Goal: Task Accomplishment & Management: Complete application form

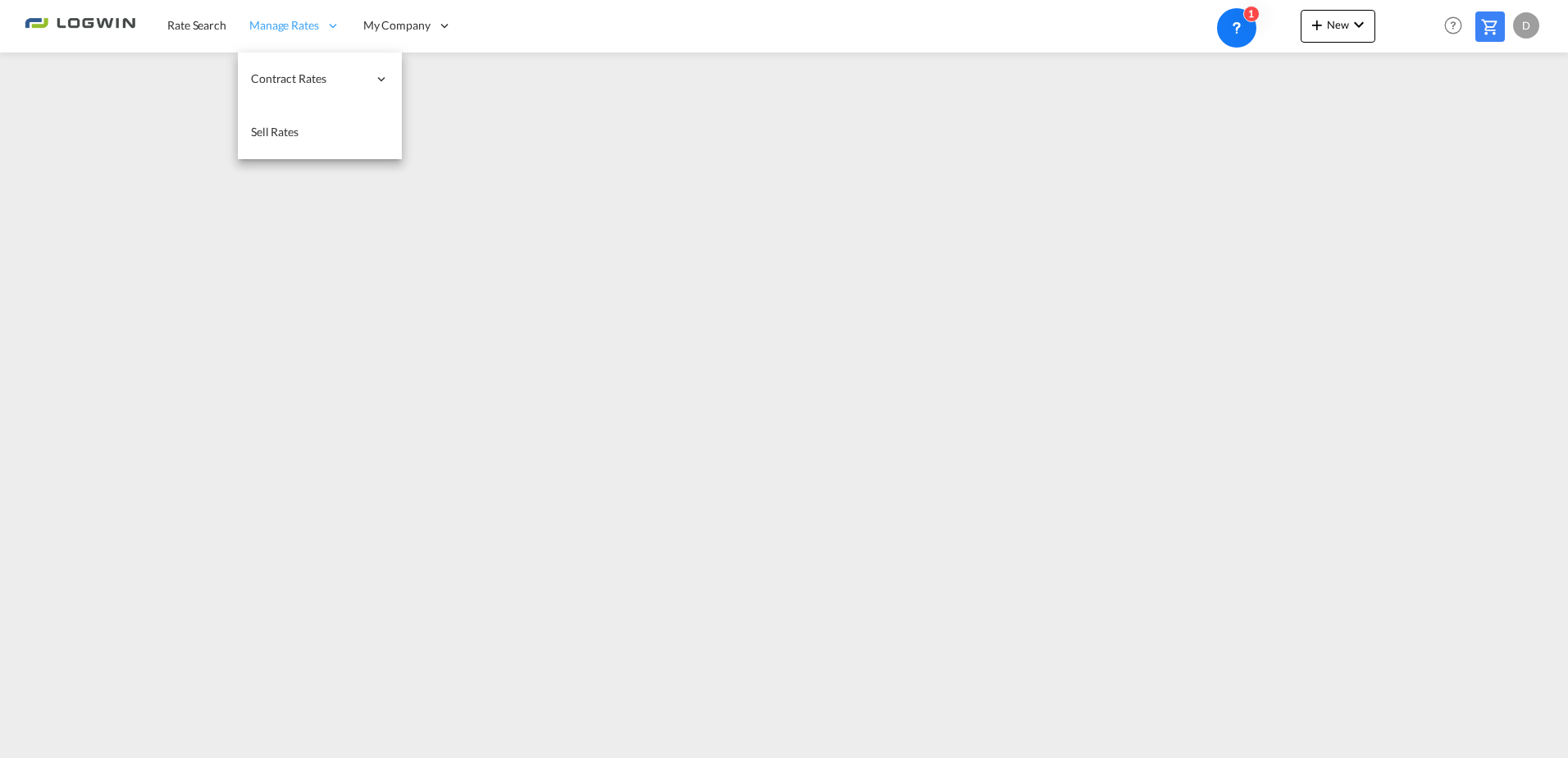
drag, startPoint x: 215, startPoint y: 29, endPoint x: 298, endPoint y: 3, distance: 87.0
click at [215, 29] on span "Rate Search" at bounding box center [197, 25] width 59 height 14
drag, startPoint x: 396, startPoint y: 89, endPoint x: 562, endPoint y: 2, distance: 187.4
click at [0, 0] on link "Users" at bounding box center [0, 0] width 0 height 0
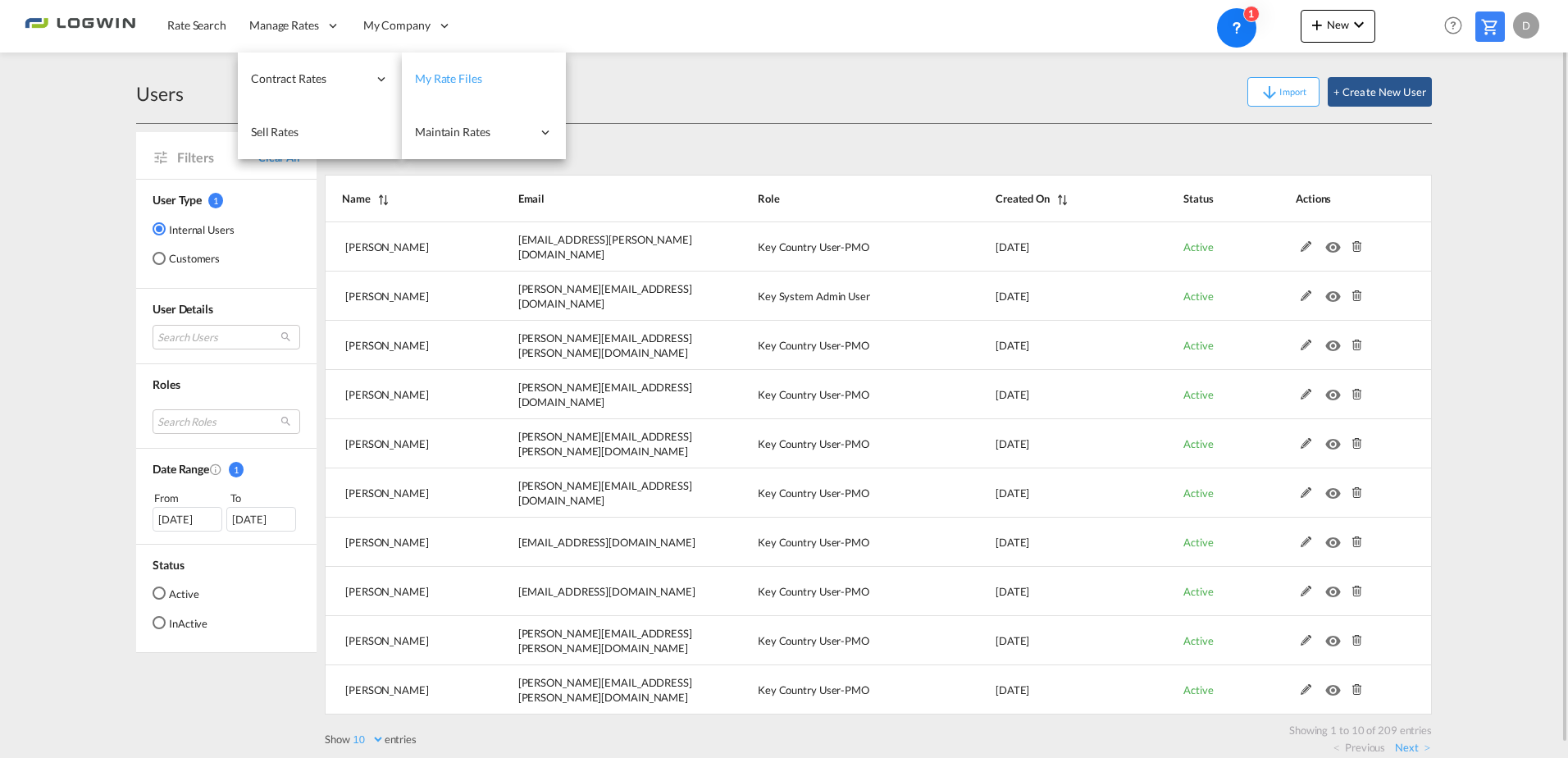
click at [446, 78] on span "My Rate Files" at bounding box center [448, 78] width 68 height 14
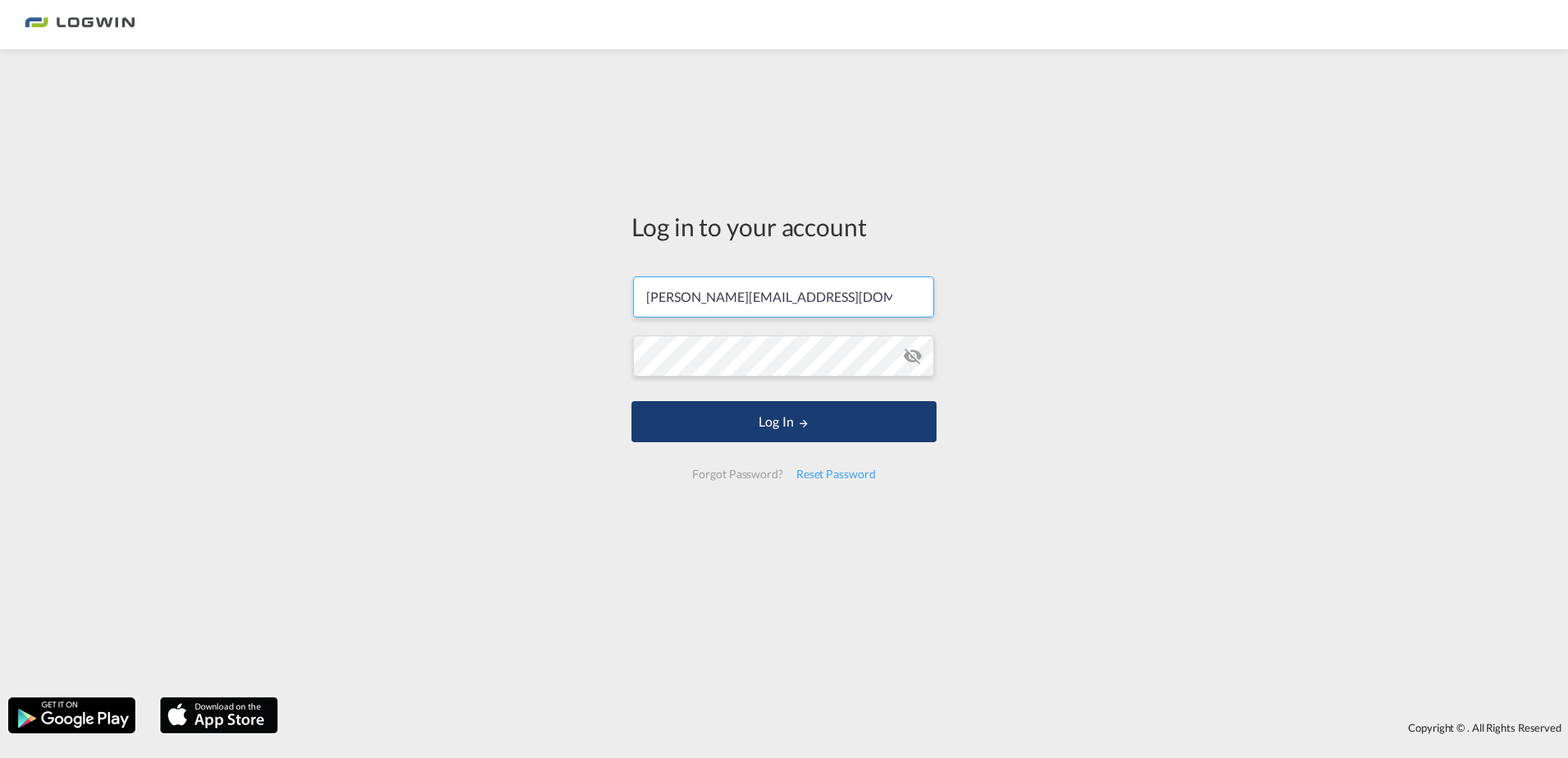
click at [713, 429] on button "Log In" at bounding box center [784, 422] width 305 height 41
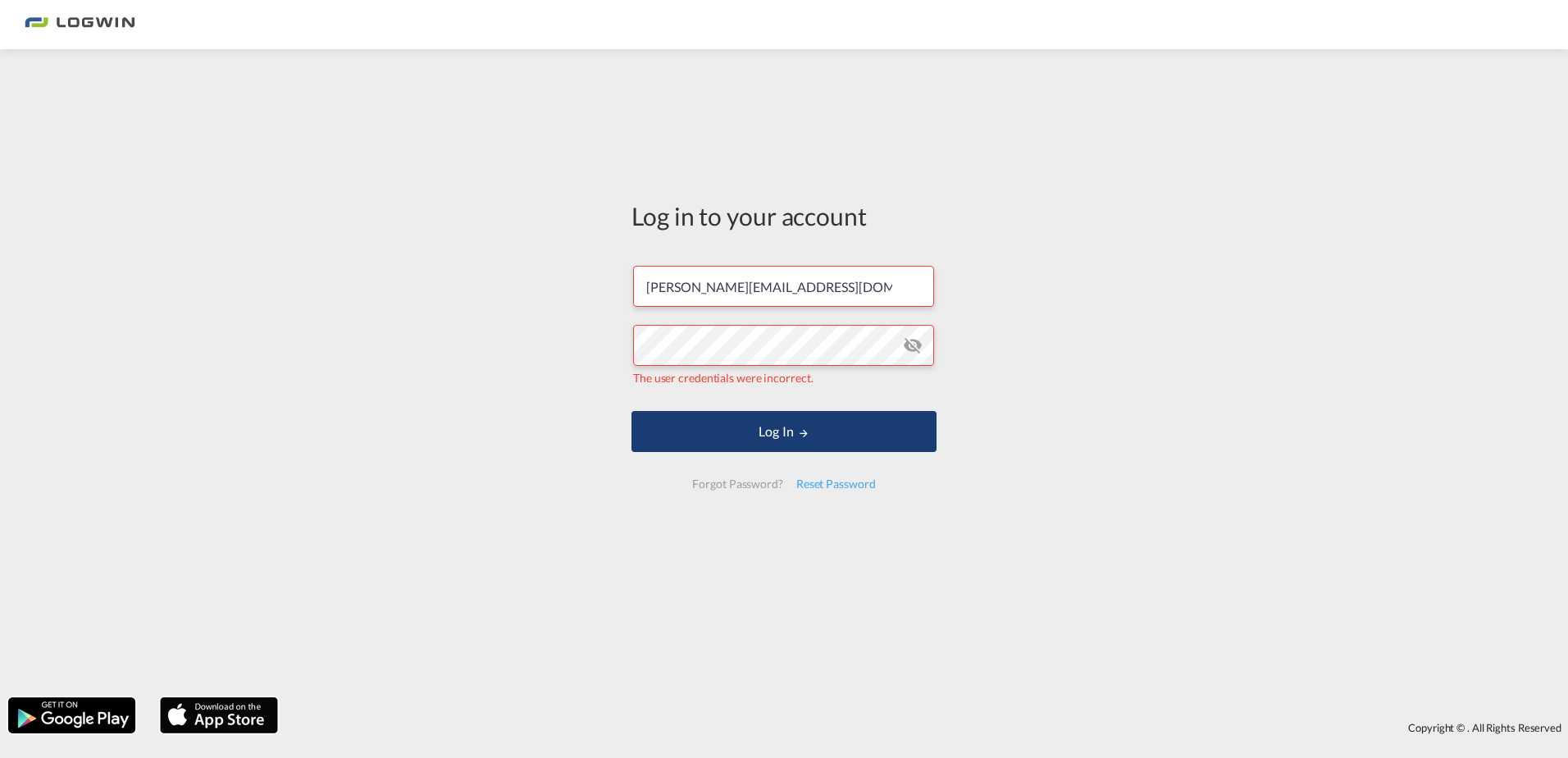
click at [756, 425] on button "Log In" at bounding box center [784, 431] width 305 height 41
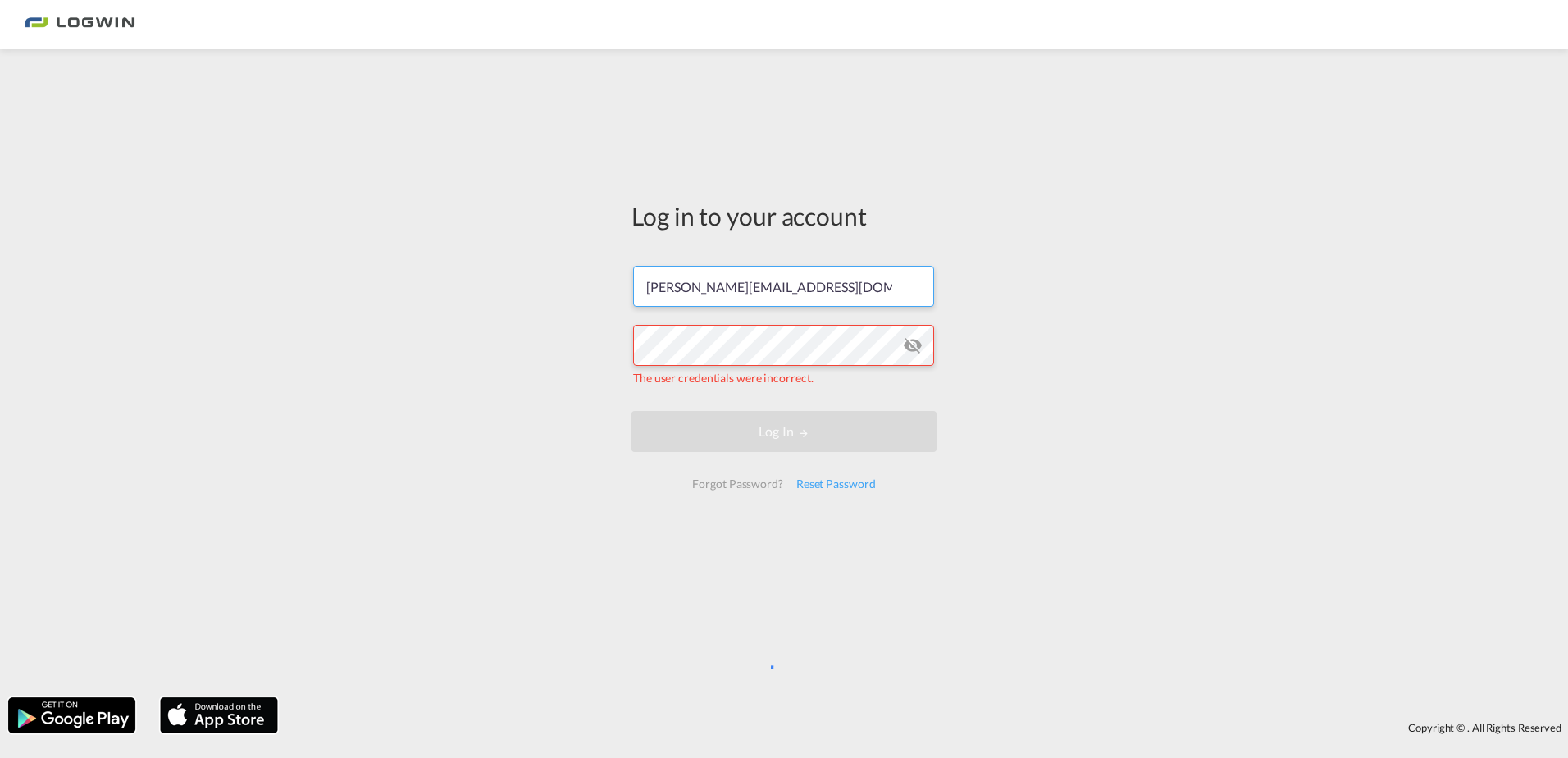
click at [708, 296] on input "diana.poda@logwin-logistics.com" at bounding box center [784, 287] width 301 height 41
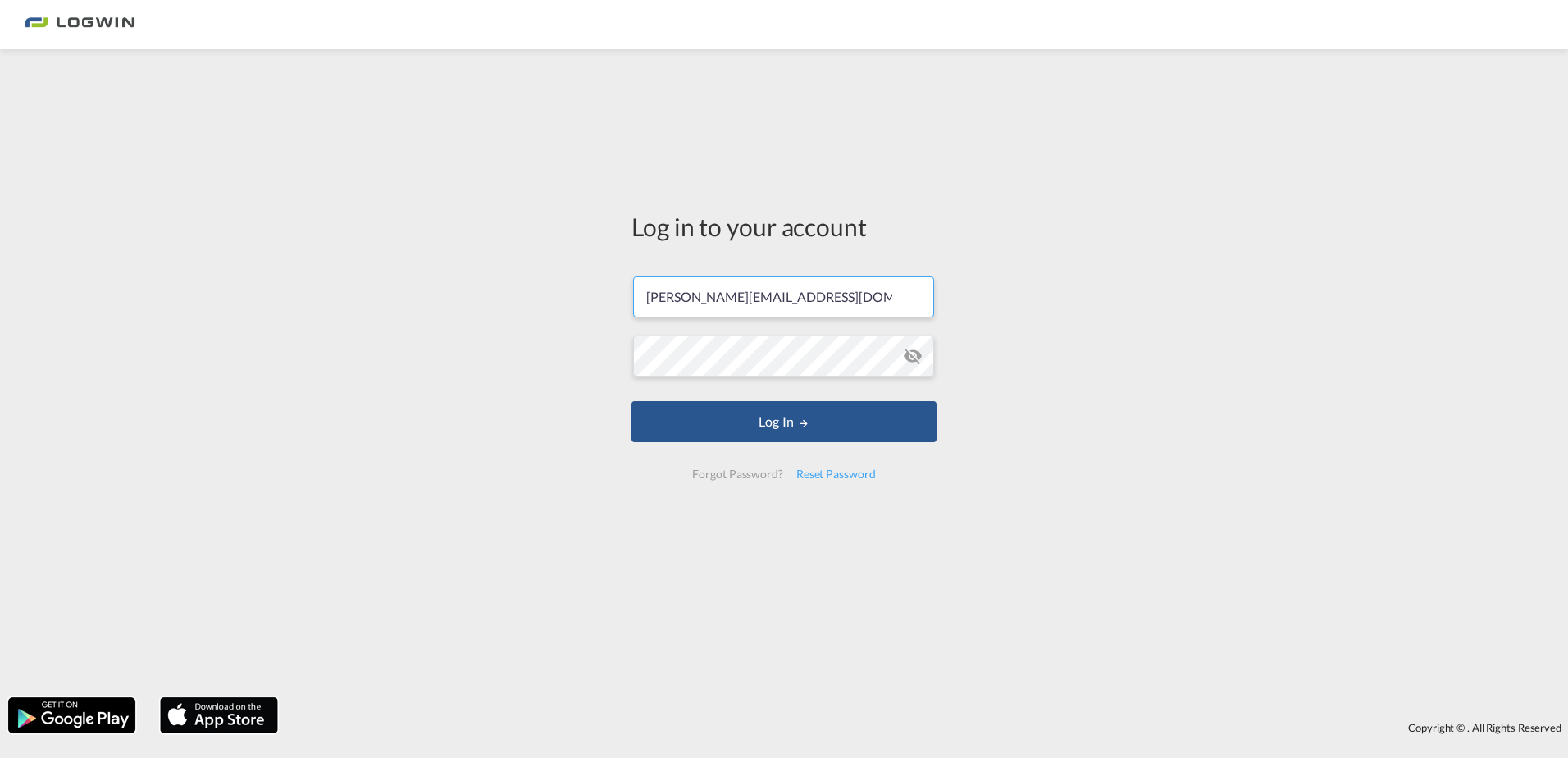
type input "[PERSON_NAME][EMAIL_ADDRESS][DOMAIN_NAME]"
click at [1142, 323] on div "Log in to your account diana.naths@logwin-logistics.com Log In Forgot Password?…" at bounding box center [784, 373] width 1568 height 631
click at [800, 435] on button "Log In" at bounding box center [784, 422] width 305 height 41
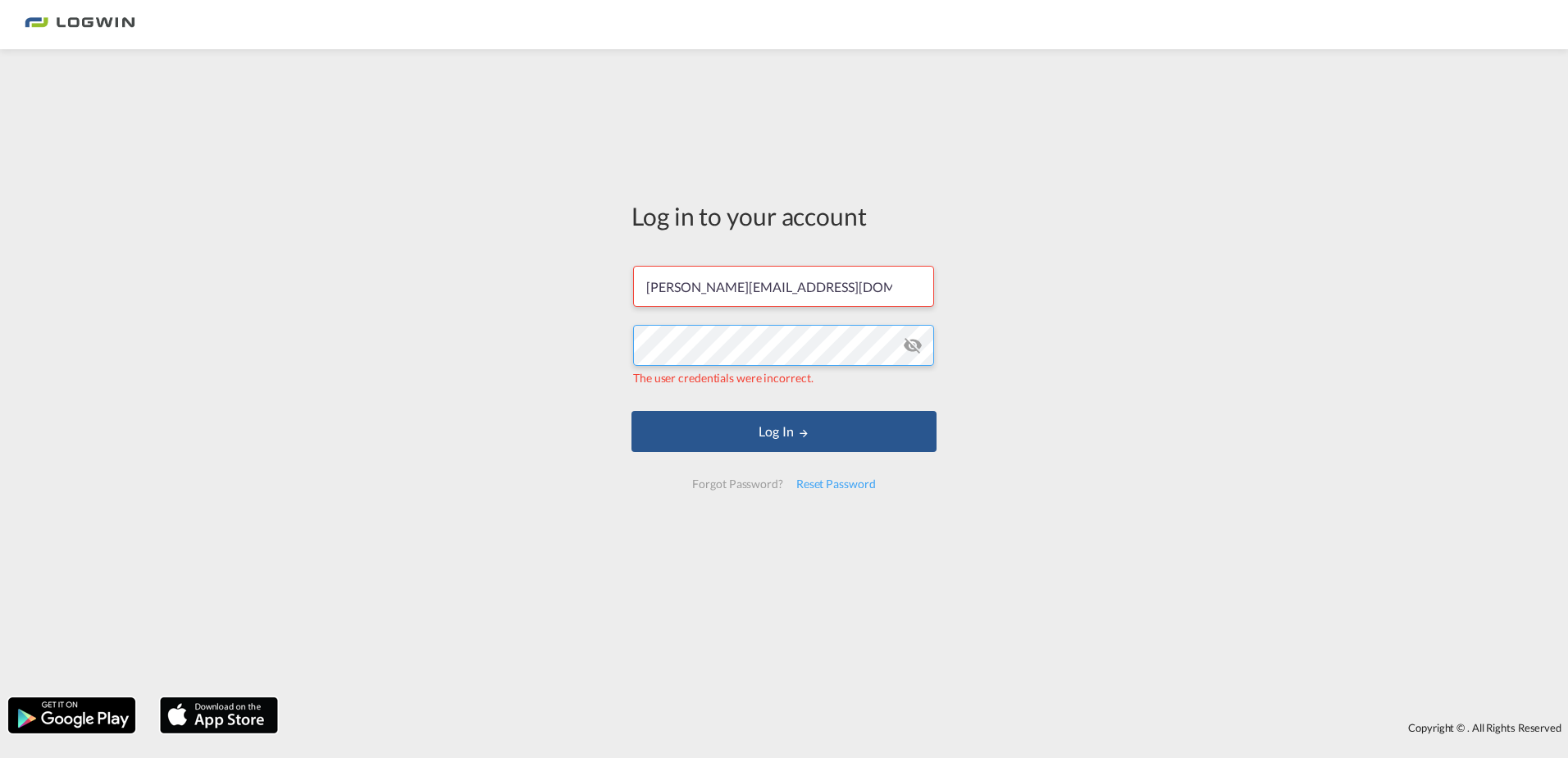
click at [538, 352] on div "Log in to your account diana.naths@logwin-logistics.com The user credentials we…" at bounding box center [784, 373] width 1568 height 631
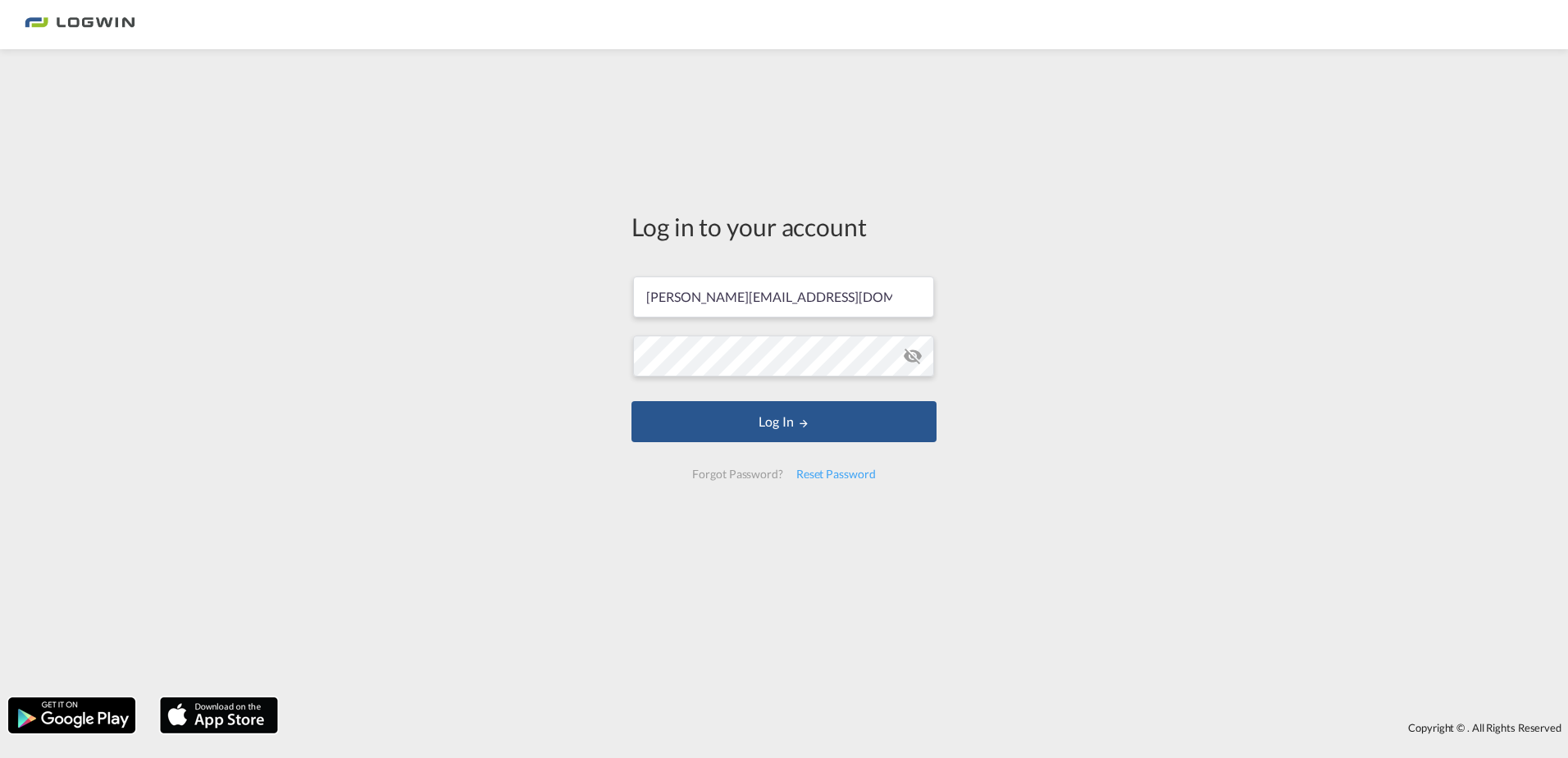
drag, startPoint x: 520, startPoint y: 412, endPoint x: 531, endPoint y: 412, distance: 11.0
click at [520, 412] on div "Log in to your account diana.naths@logwin-logistics.com Log In Forgot Password?…" at bounding box center [784, 373] width 1568 height 631
click at [703, 424] on button "Log In" at bounding box center [784, 422] width 305 height 41
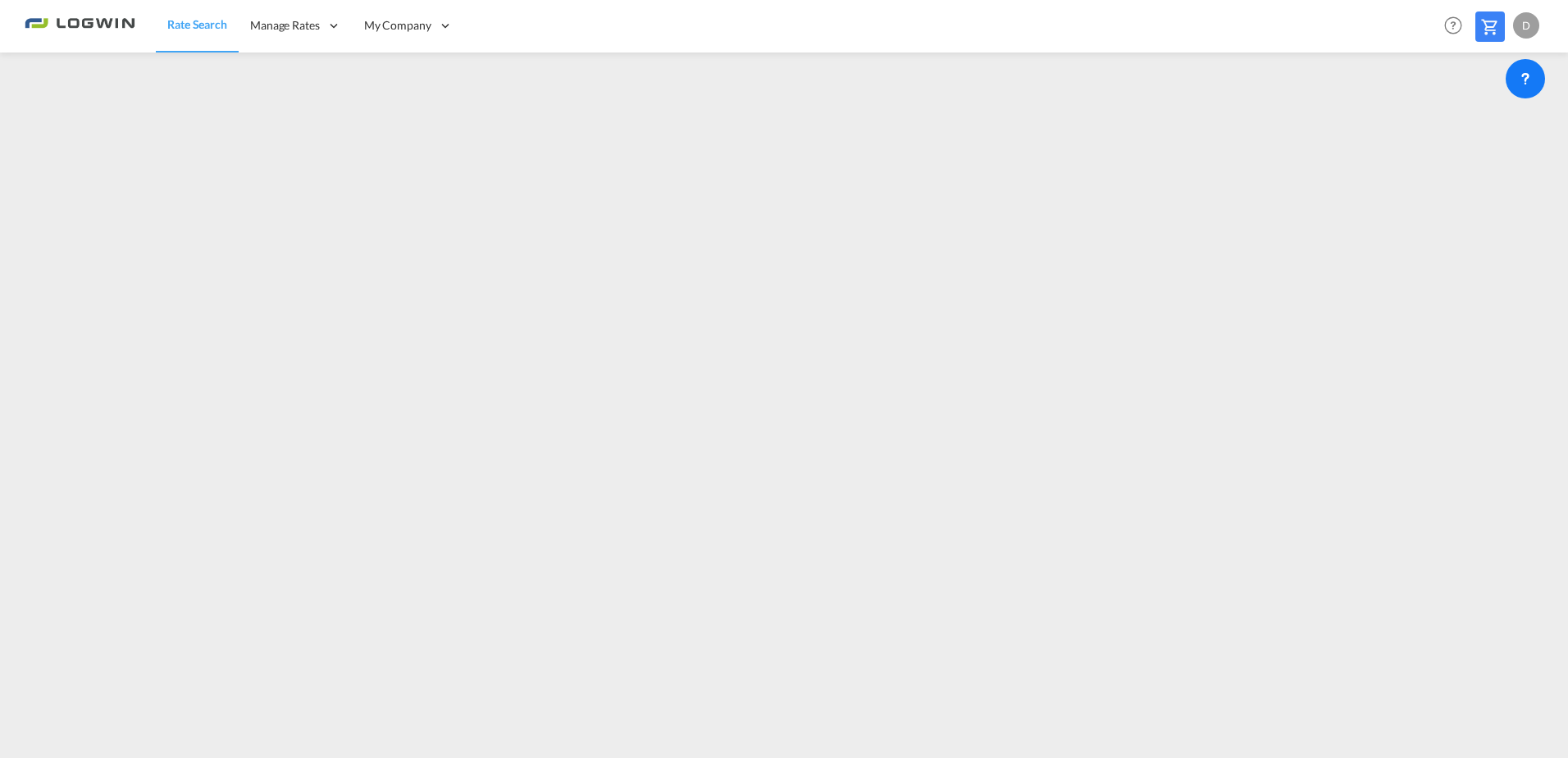
drag, startPoint x: 405, startPoint y: 72, endPoint x: 1567, endPoint y: 38, distance: 1162.5
click at [0, 0] on link "Users" at bounding box center [0, 0] width 0 height 0
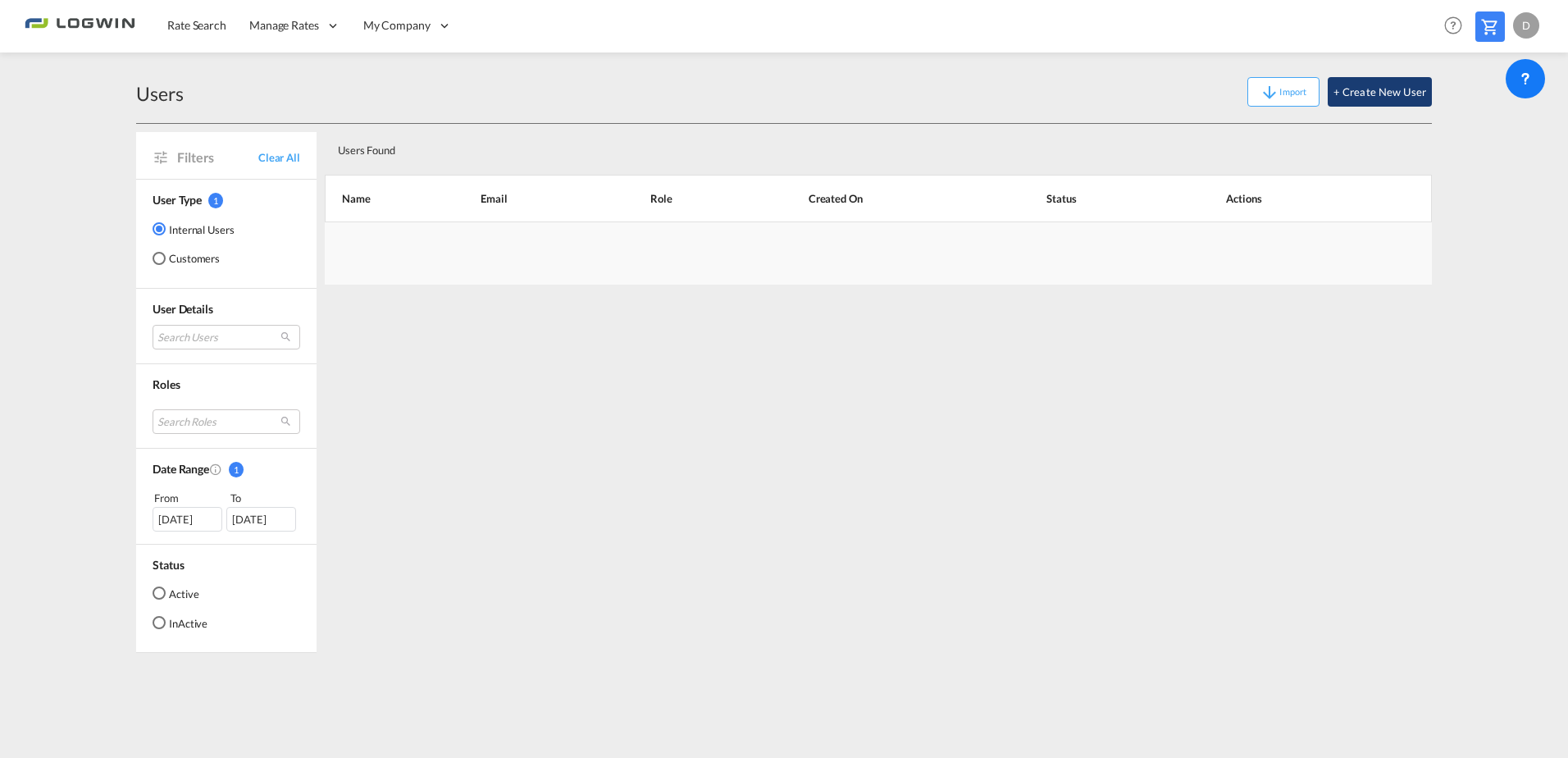
click at [1358, 90] on button "+ Create New User" at bounding box center [1380, 92] width 104 height 30
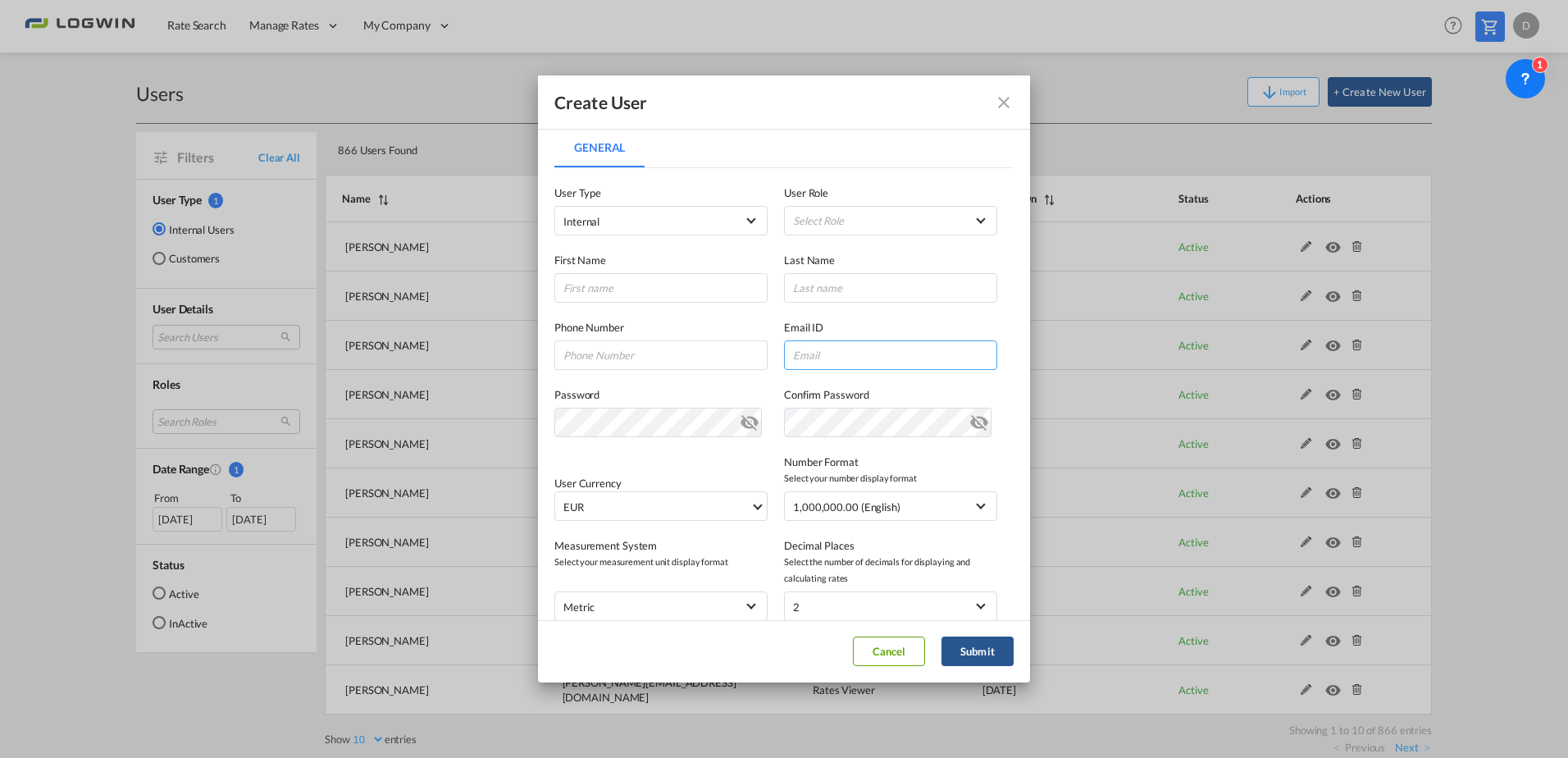
click at [824, 348] on input "General General ..." at bounding box center [890, 355] width 213 height 30
paste input "Diana.Log@2025"
type input "Diana.Log@2025"
drag, startPoint x: 902, startPoint y: 353, endPoint x: 753, endPoint y: 362, distance: 149.3
click at [753, 362] on div "Phone Number Email ID Diana.Log@2025 Email must be a valid e-mail address" at bounding box center [784, 336] width 459 height 68
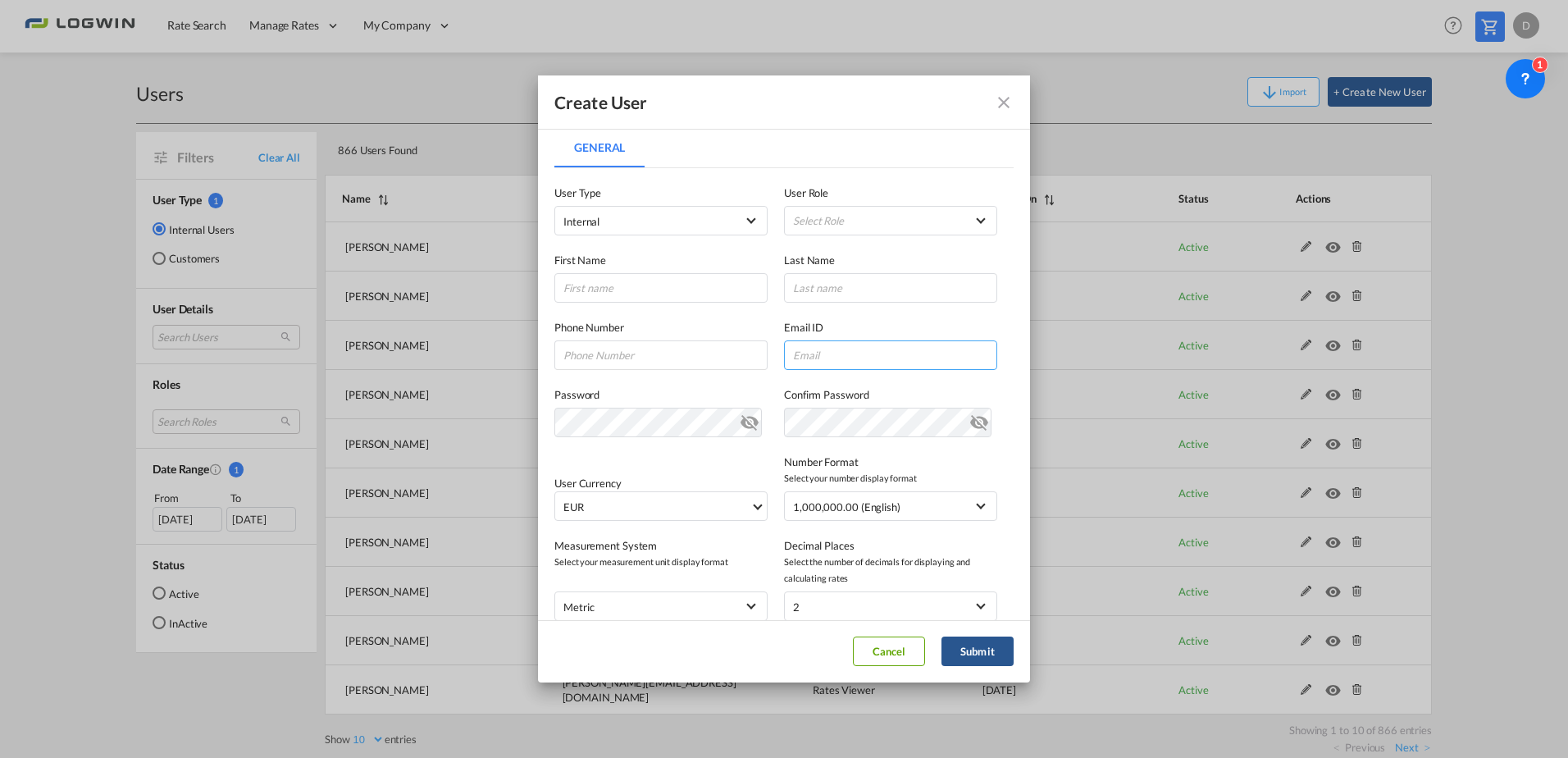
click at [834, 351] on input "General General ..." at bounding box center [890, 355] width 213 height 30
paste input "jeff.verrees@logwin-logistics.com"
type input "jeff.verrees@logwin-logistics.com"
click at [639, 284] on input "General General ..." at bounding box center [660, 287] width 213 height 30
type input "Jeff"
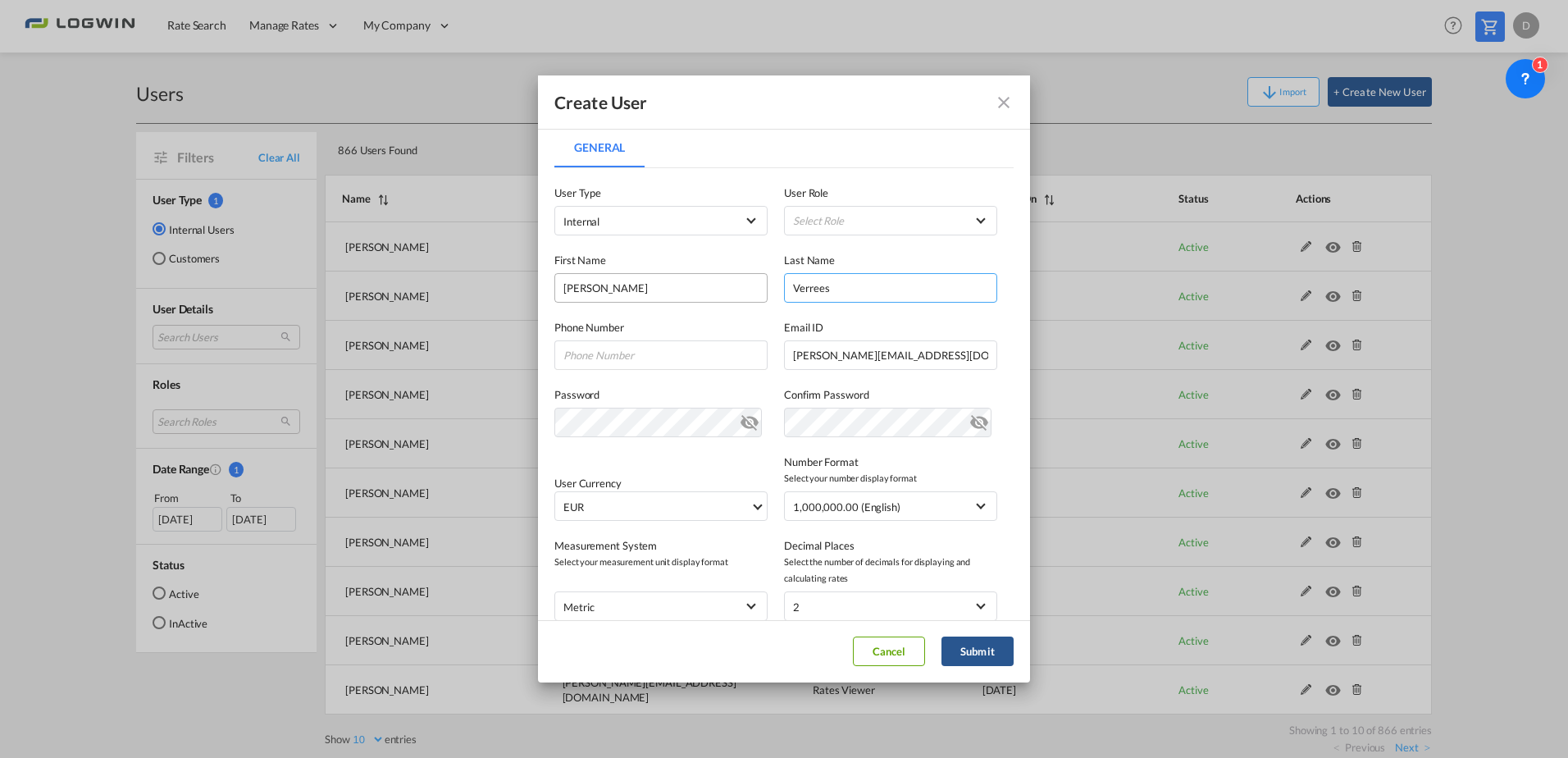
type input "Verrees"
click at [740, 417] on md-icon "icon-eye-off" at bounding box center [749, 418] width 20 height 20
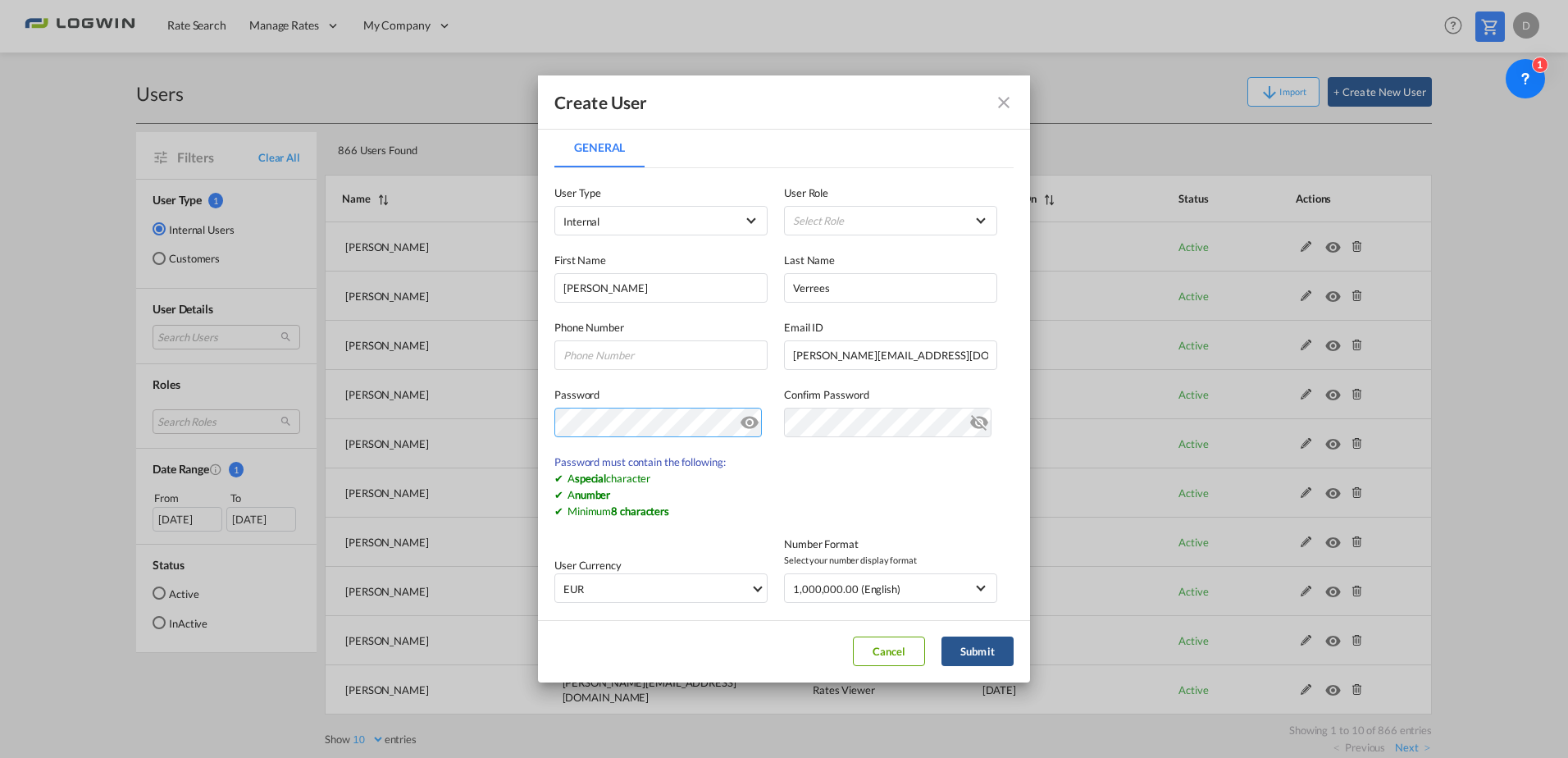
click at [547, 425] on md-dialog-content "General General User Type Internal Internal Customer User Role Select Role BCO …" at bounding box center [784, 374] width 492 height 491
click at [842, 483] on md-content "User Type Internal Internal Customer User Role Select Role BCO GLOBAL SHIPPER A…" at bounding box center [784, 506] width 459 height 675
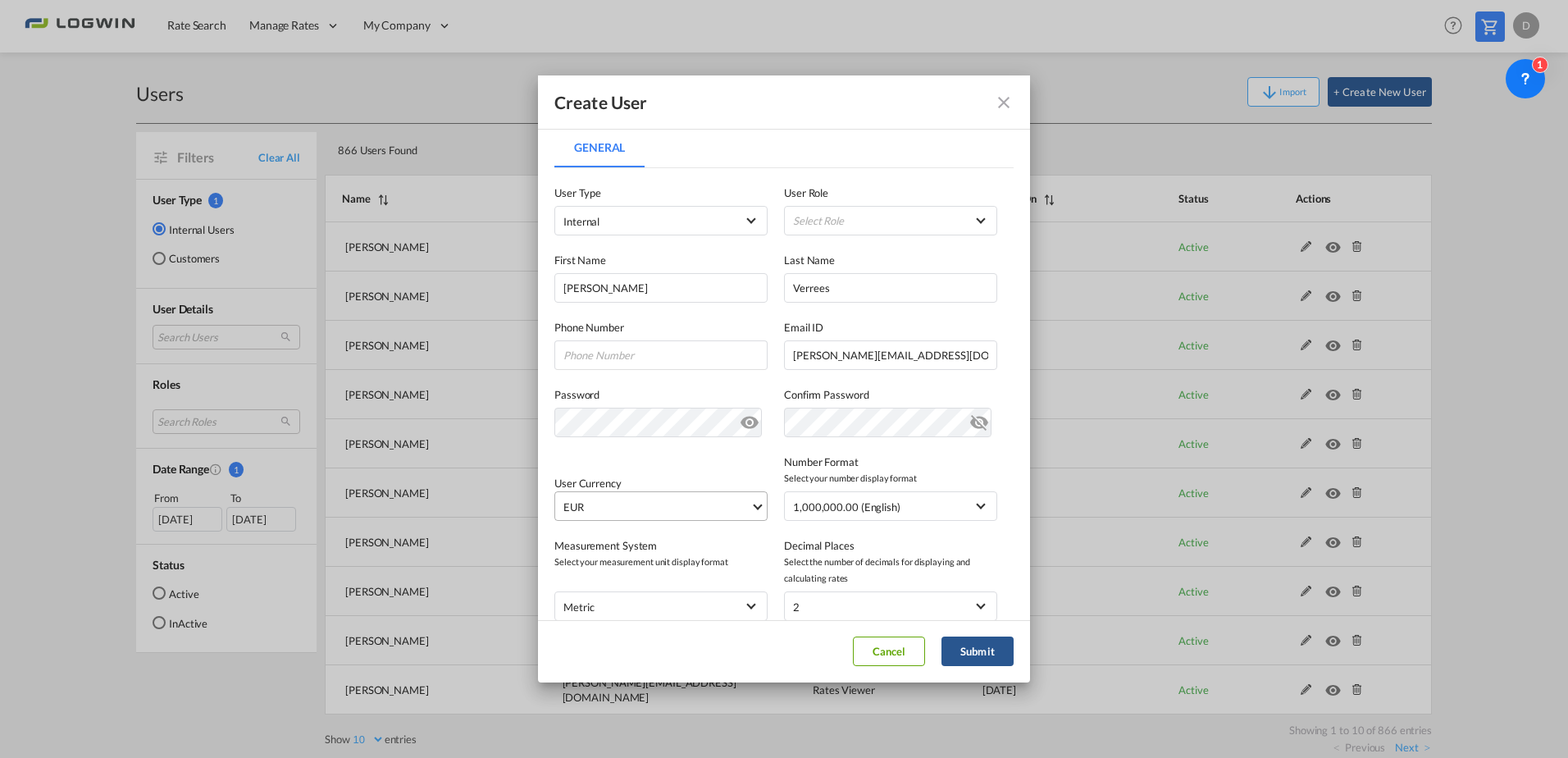
click at [690, 506] on span "EUR" at bounding box center [657, 506] width 187 height 16
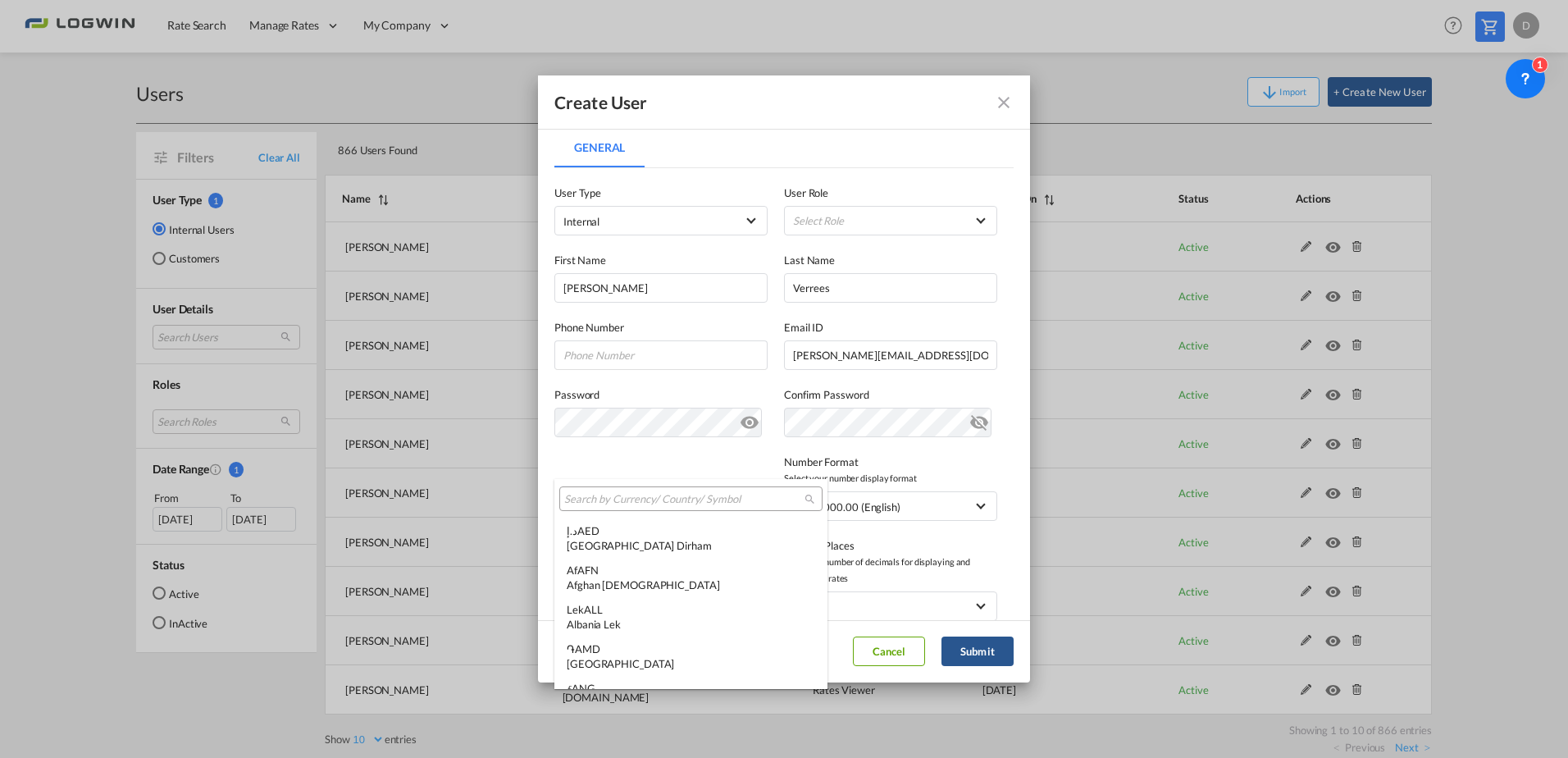
scroll to position [1647, 0]
click at [644, 504] on input "search" at bounding box center [683, 499] width 240 height 15
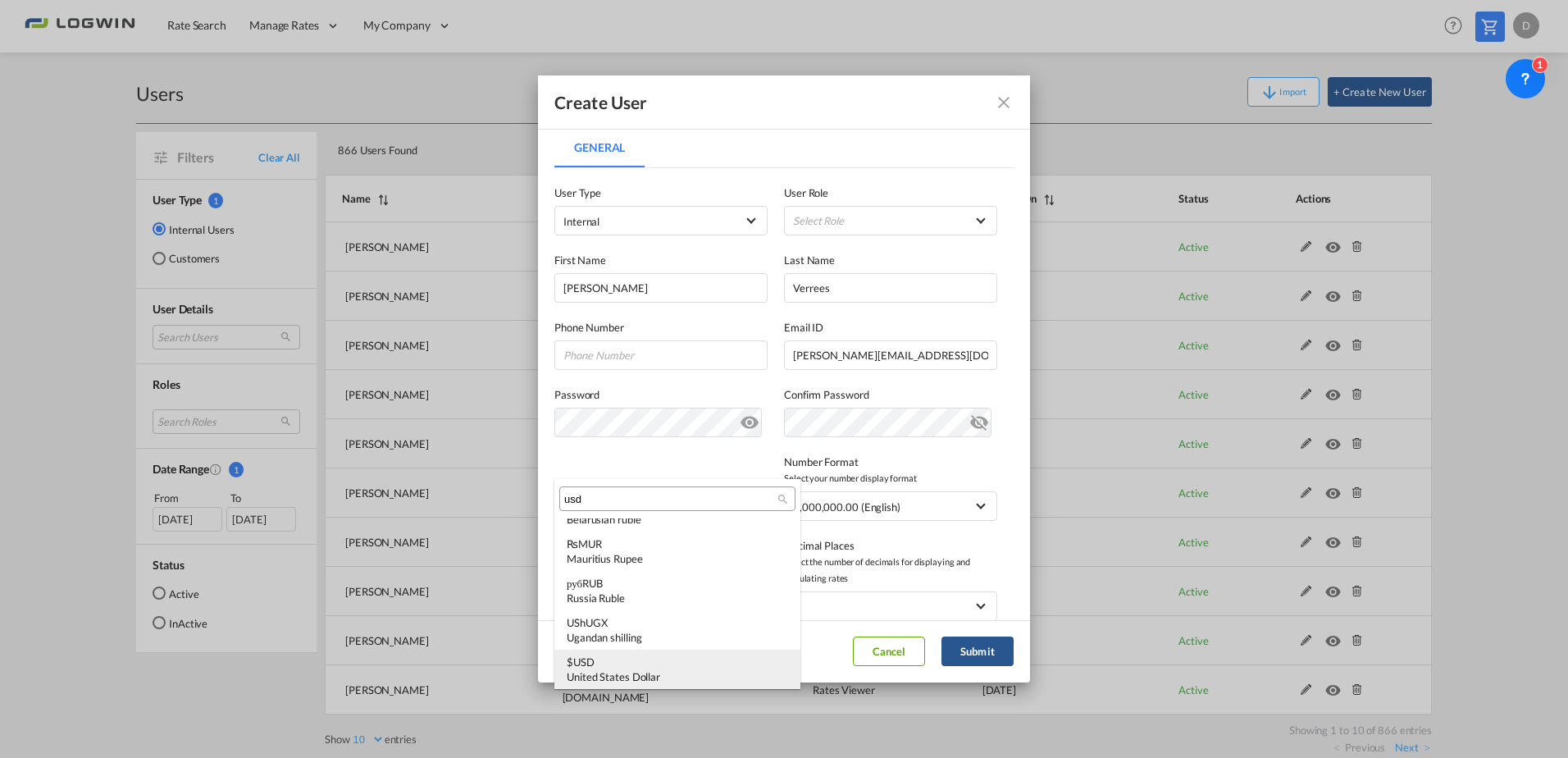
scroll to position [0, 0]
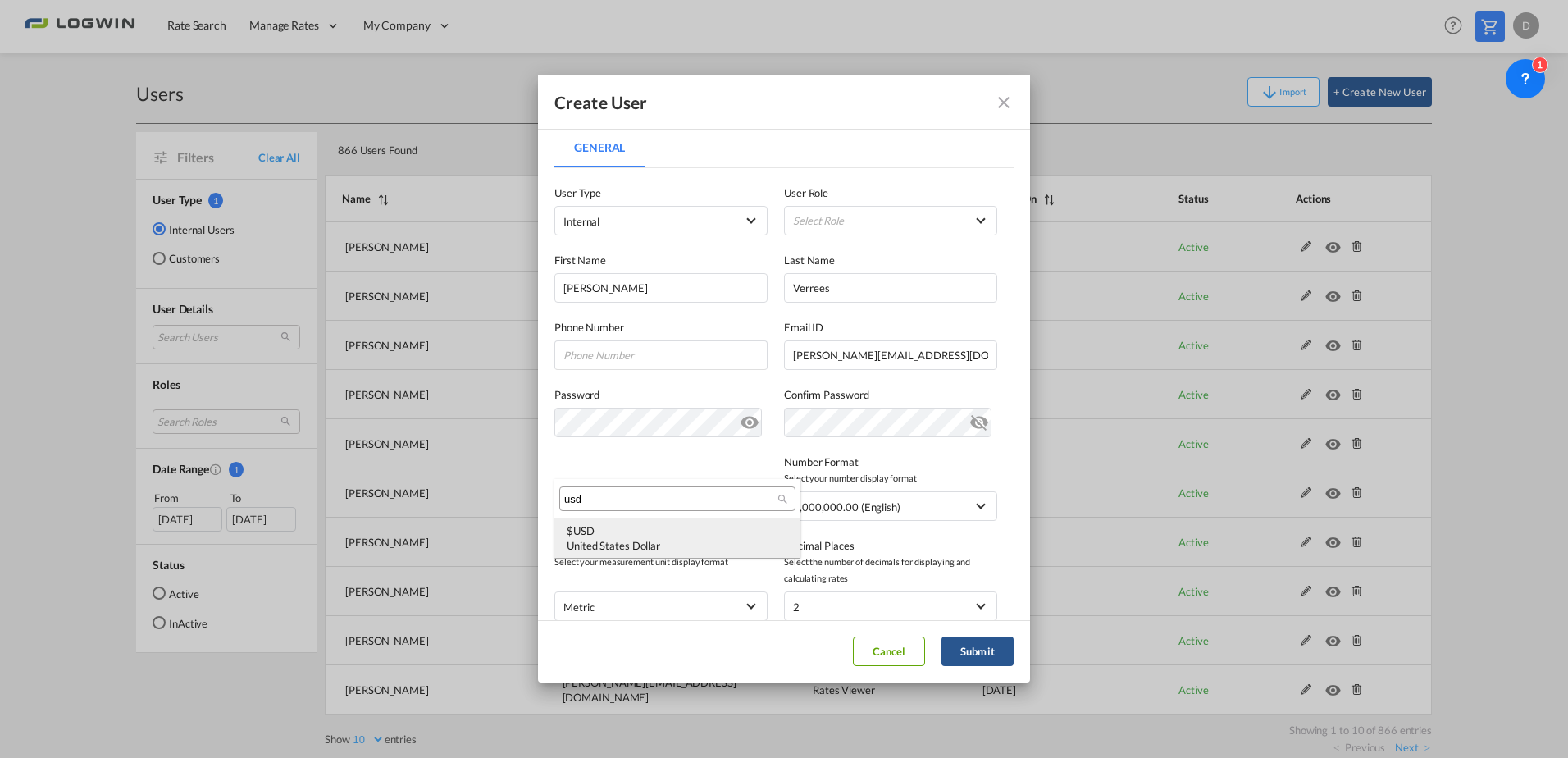
type input "usd"
click at [643, 537] on div "$ USD United States Dollar" at bounding box center [677, 538] width 222 height 30
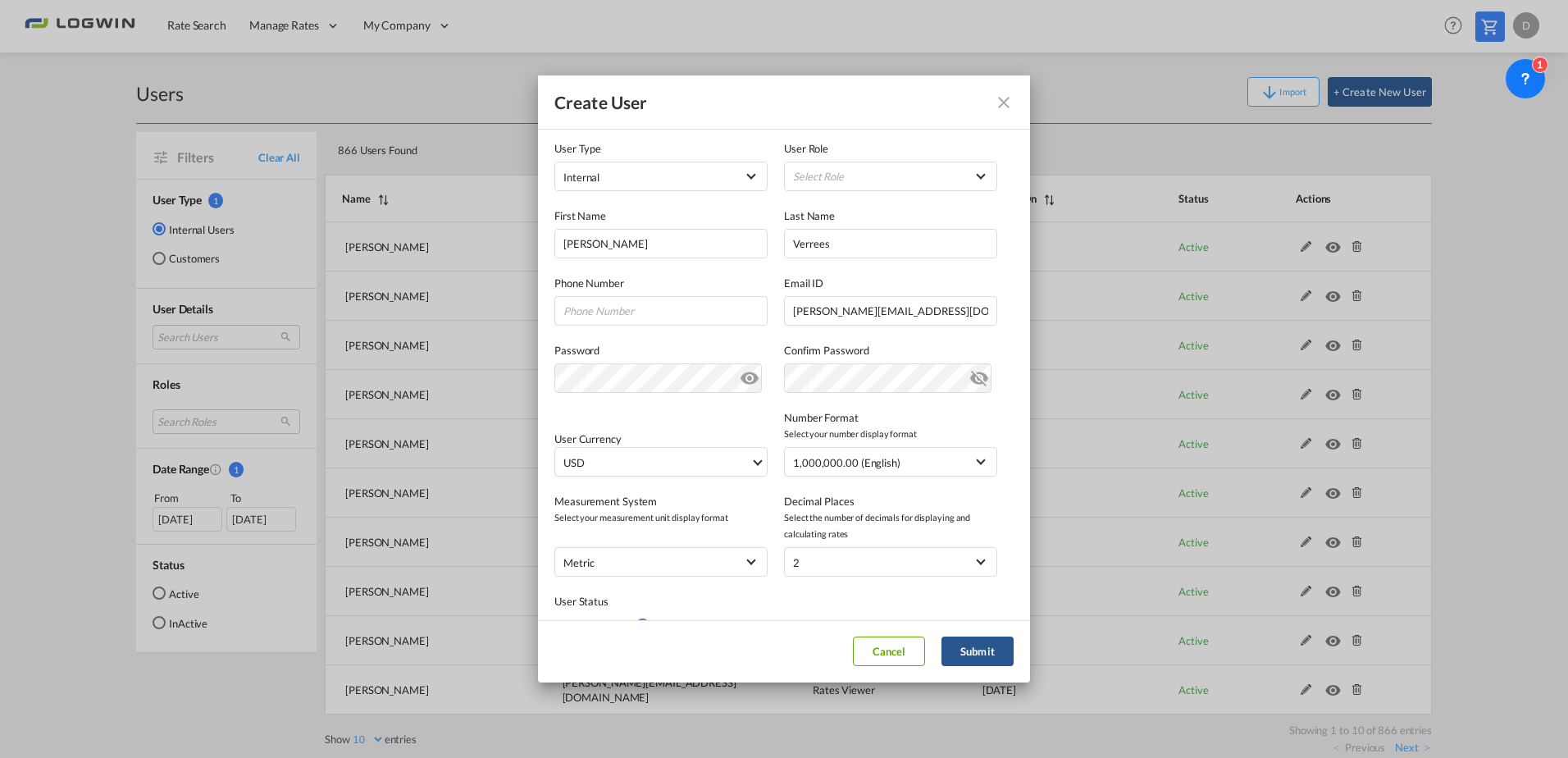
scroll to position [82, 0]
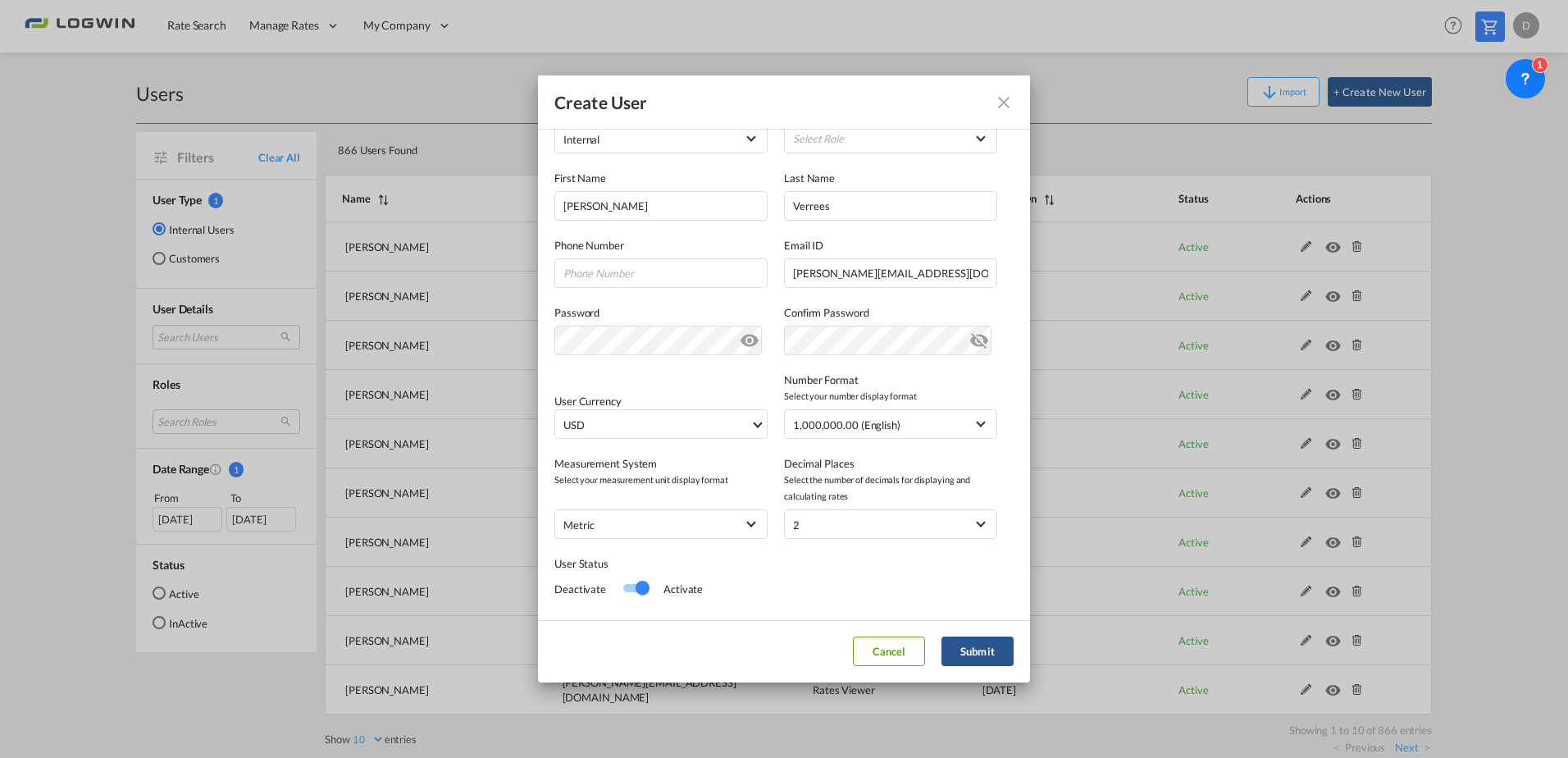
click at [867, 579] on div "User Status Deactivate Activate" at bounding box center [784, 570] width 459 height 62
drag, startPoint x: 986, startPoint y: 648, endPoint x: 861, endPoint y: 435, distance: 247.0
click at [986, 647] on button "Submit" at bounding box center [977, 651] width 72 height 30
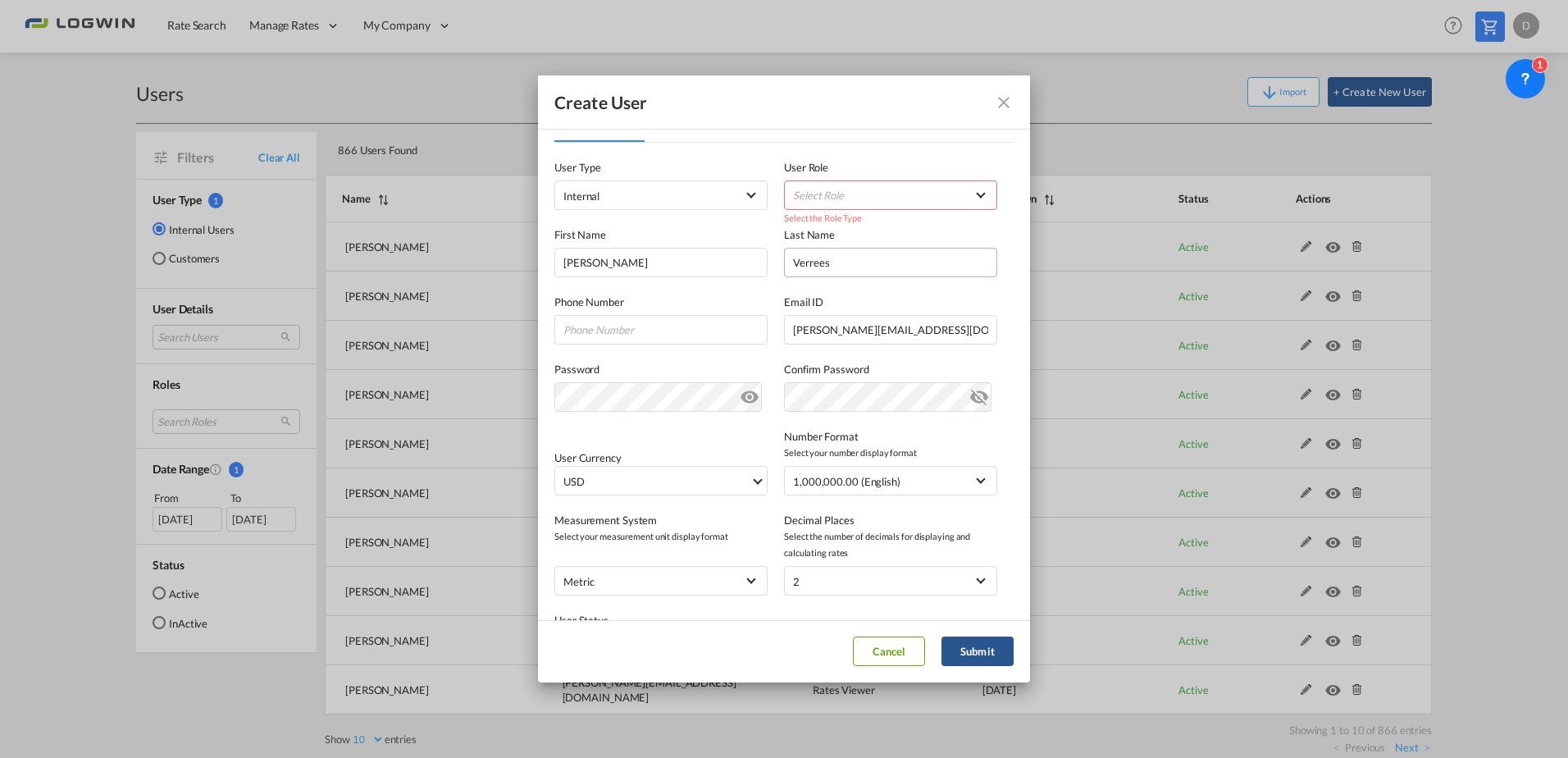
scroll to position [0, 0]
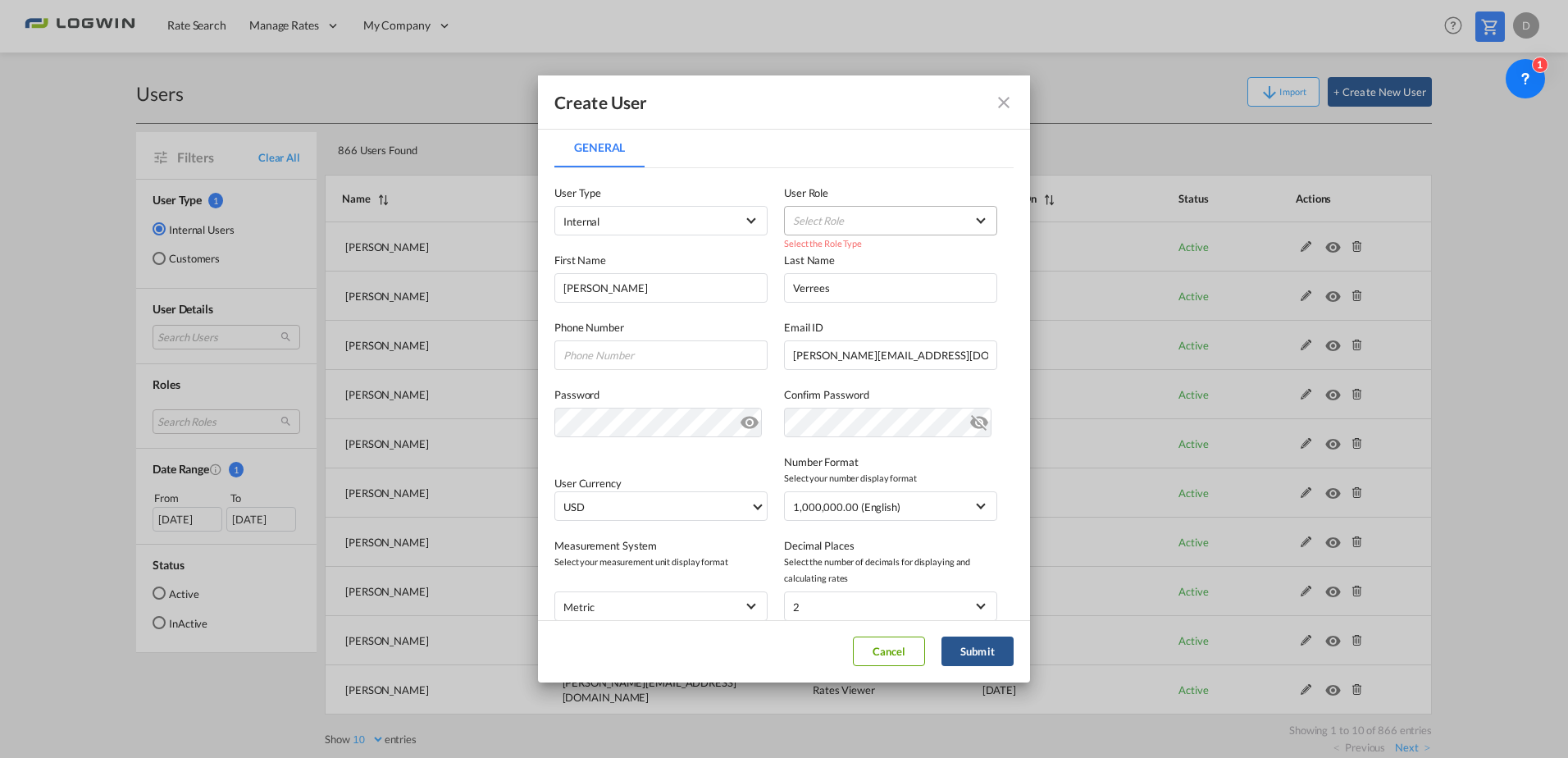
click at [855, 228] on md-select "Select Role BCO GLOBAL SHIPPER ADMIN GLOBAL SHIPPER TRACK GLOBAL SHIPPER USER G…" at bounding box center [890, 221] width 213 height 30
click at [875, 193] on input "search" at bounding box center [887, 182] width 233 height 39
type input "rates"
click at [879, 128] on md-backdrop at bounding box center [784, 379] width 1568 height 758
click at [770, 140] on md-tabs-canvas "General General" at bounding box center [784, 148] width 459 height 39
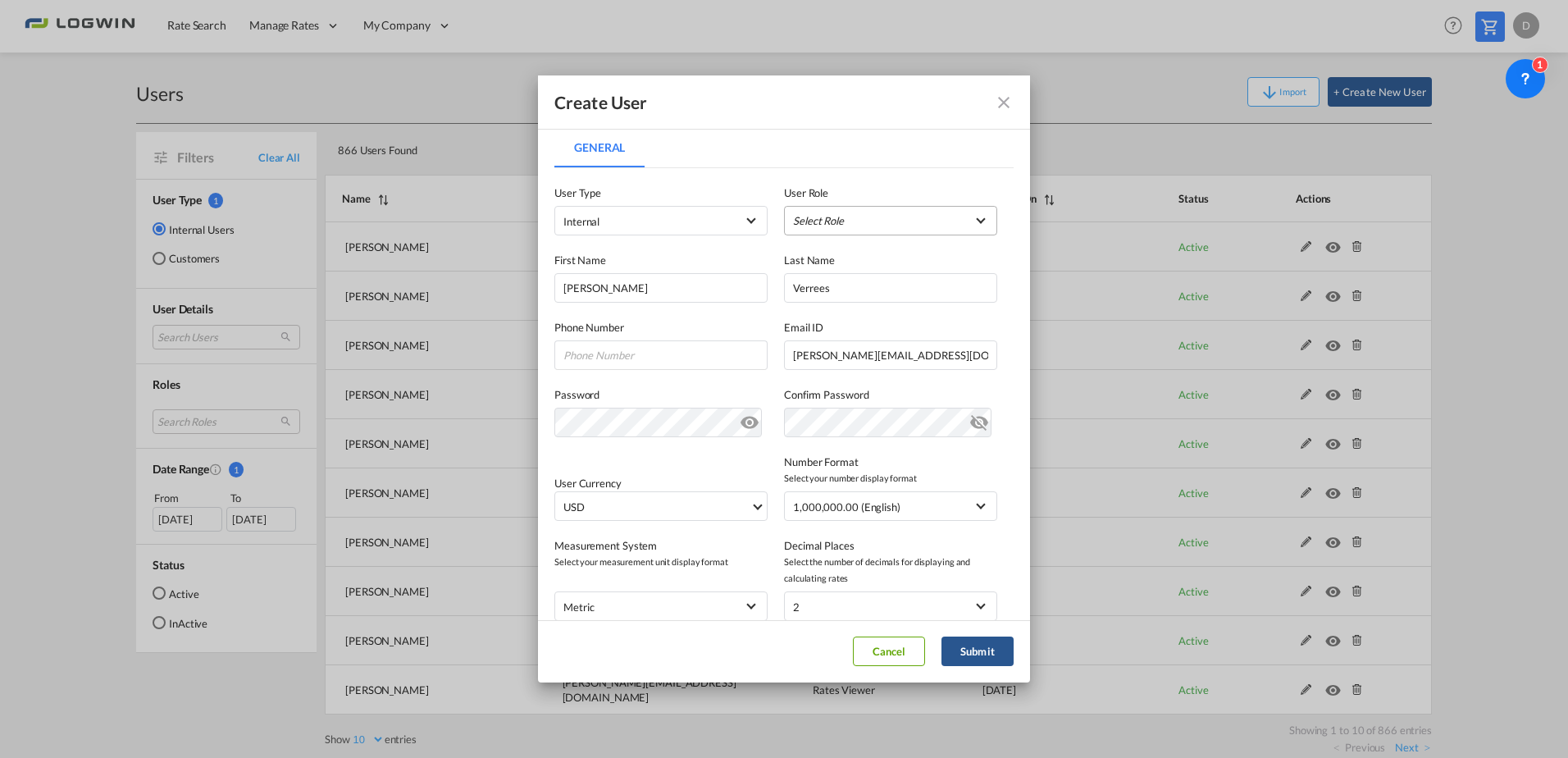
click at [829, 218] on md-select "Select Role" at bounding box center [890, 221] width 213 height 30
click at [823, 181] on input "search" at bounding box center [887, 182] width 233 height 39
type input "rates"
click at [739, 109] on md-backdrop at bounding box center [784, 379] width 1568 height 758
click at [654, 199] on label "User Type" at bounding box center [660, 192] width 213 height 16
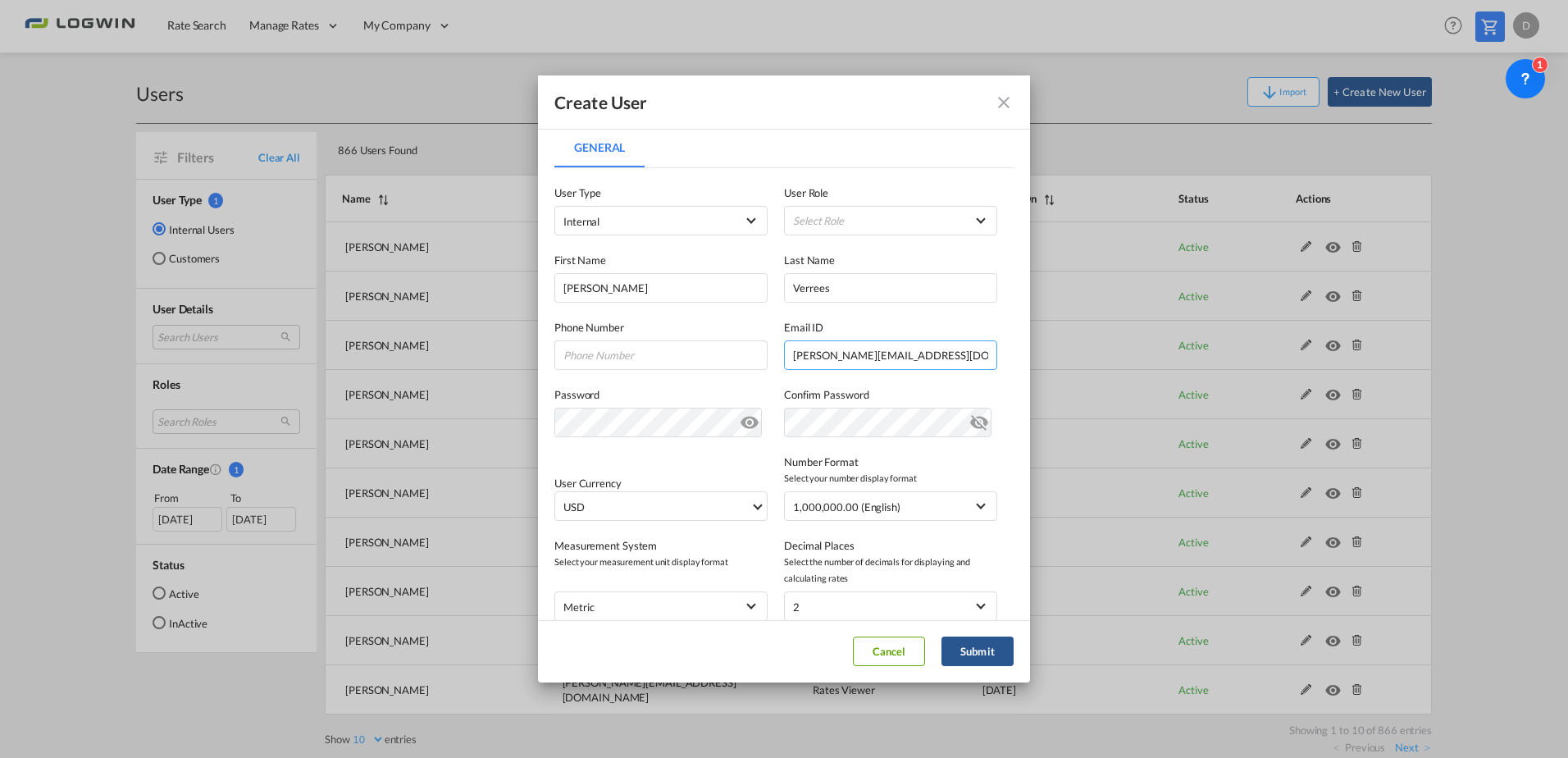
drag, startPoint x: 958, startPoint y: 347, endPoint x: 340, endPoint y: 337, distance: 618.1
click at [313, 333] on div "Create User General General User Type Internal Internal Customer User Role Sele…" at bounding box center [784, 379] width 1568 height 758
click at [902, 660] on button "Cancel" at bounding box center [889, 651] width 72 height 30
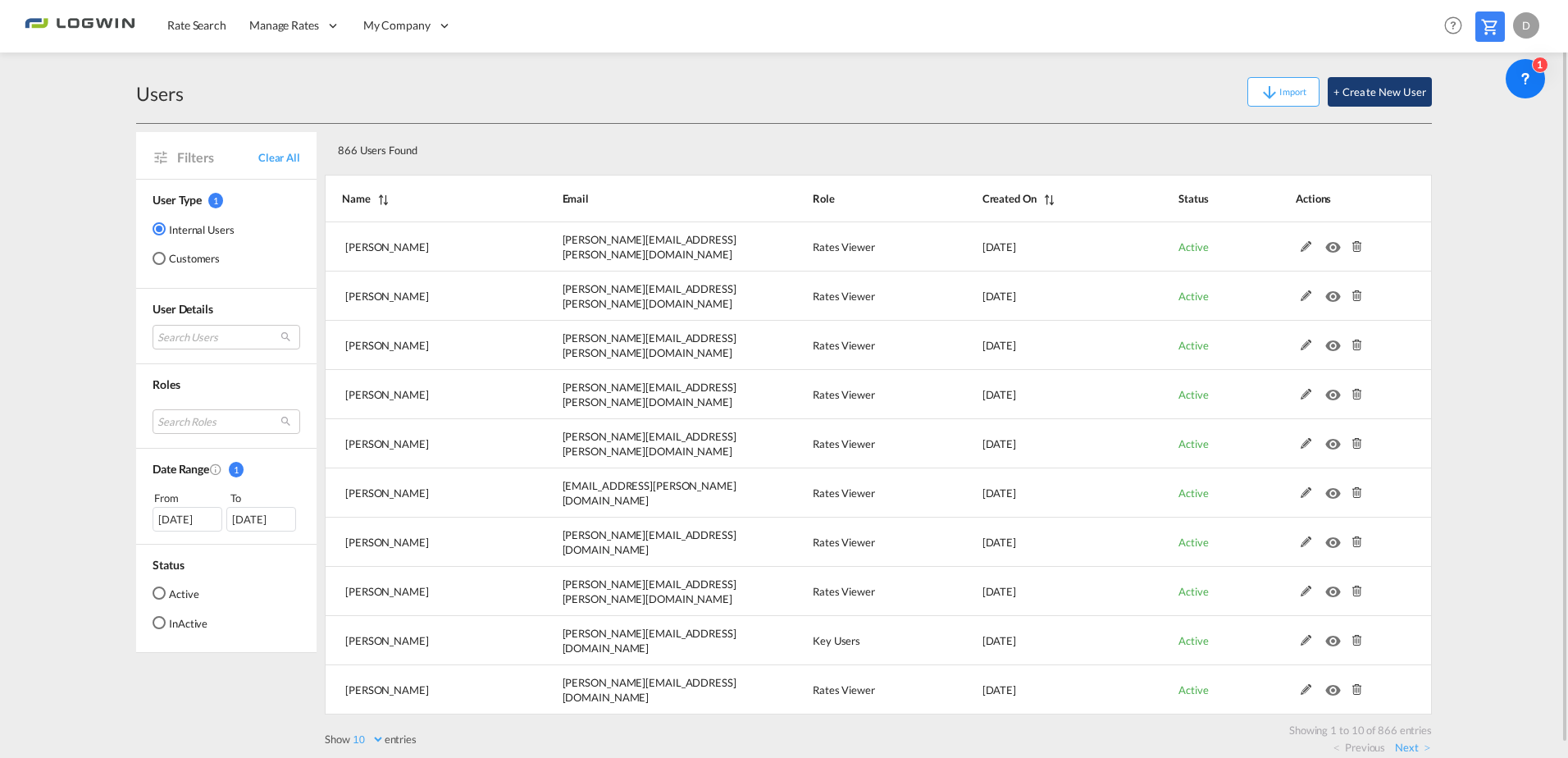
click at [1384, 89] on button "+ Create New User" at bounding box center [1380, 92] width 104 height 30
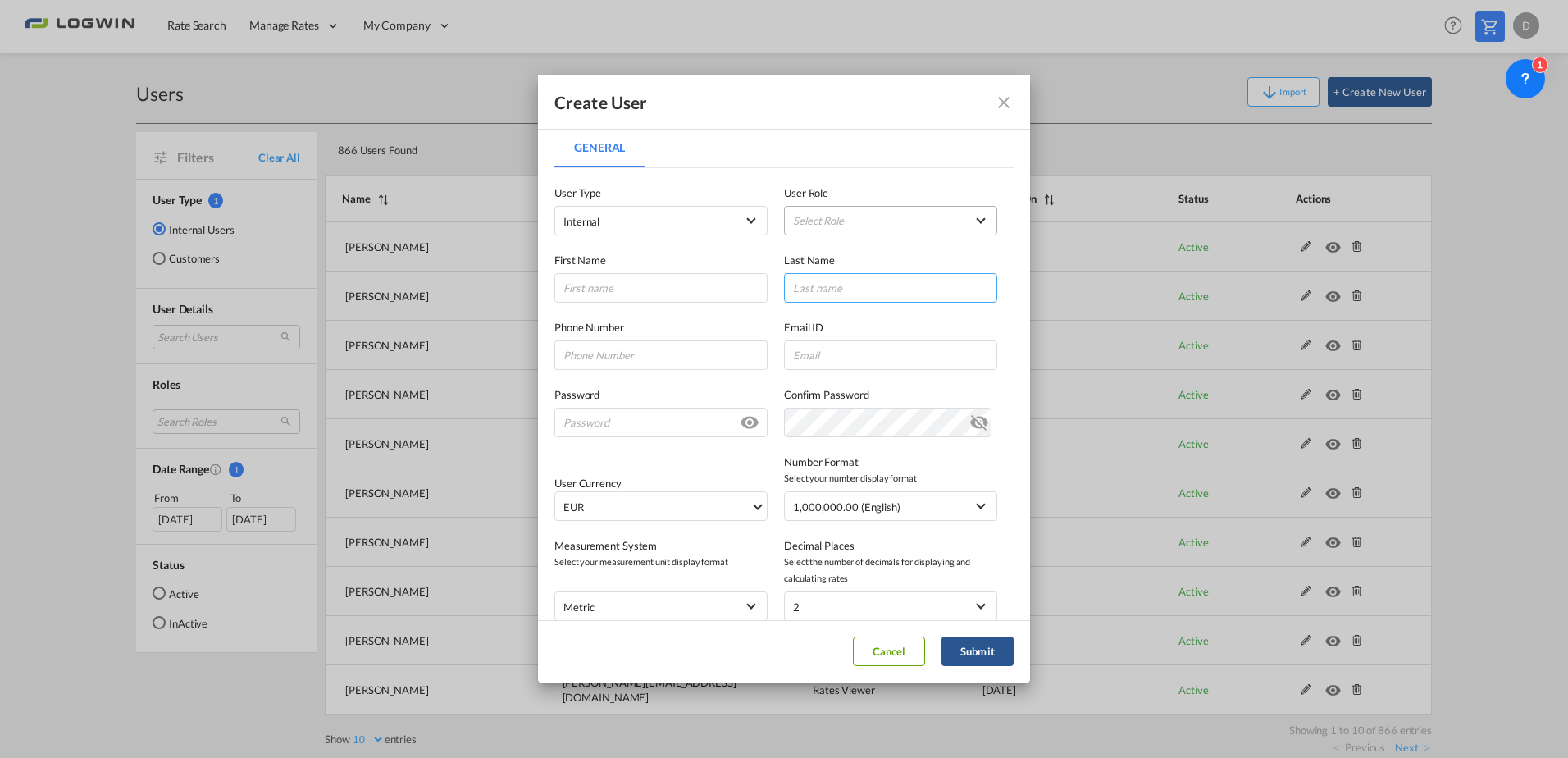
type input "[PERSON_NAME][EMAIL_ADDRESS][DOMAIN_NAME]"
click at [871, 223] on md-select "Select Role" at bounding box center [890, 221] width 213 height 30
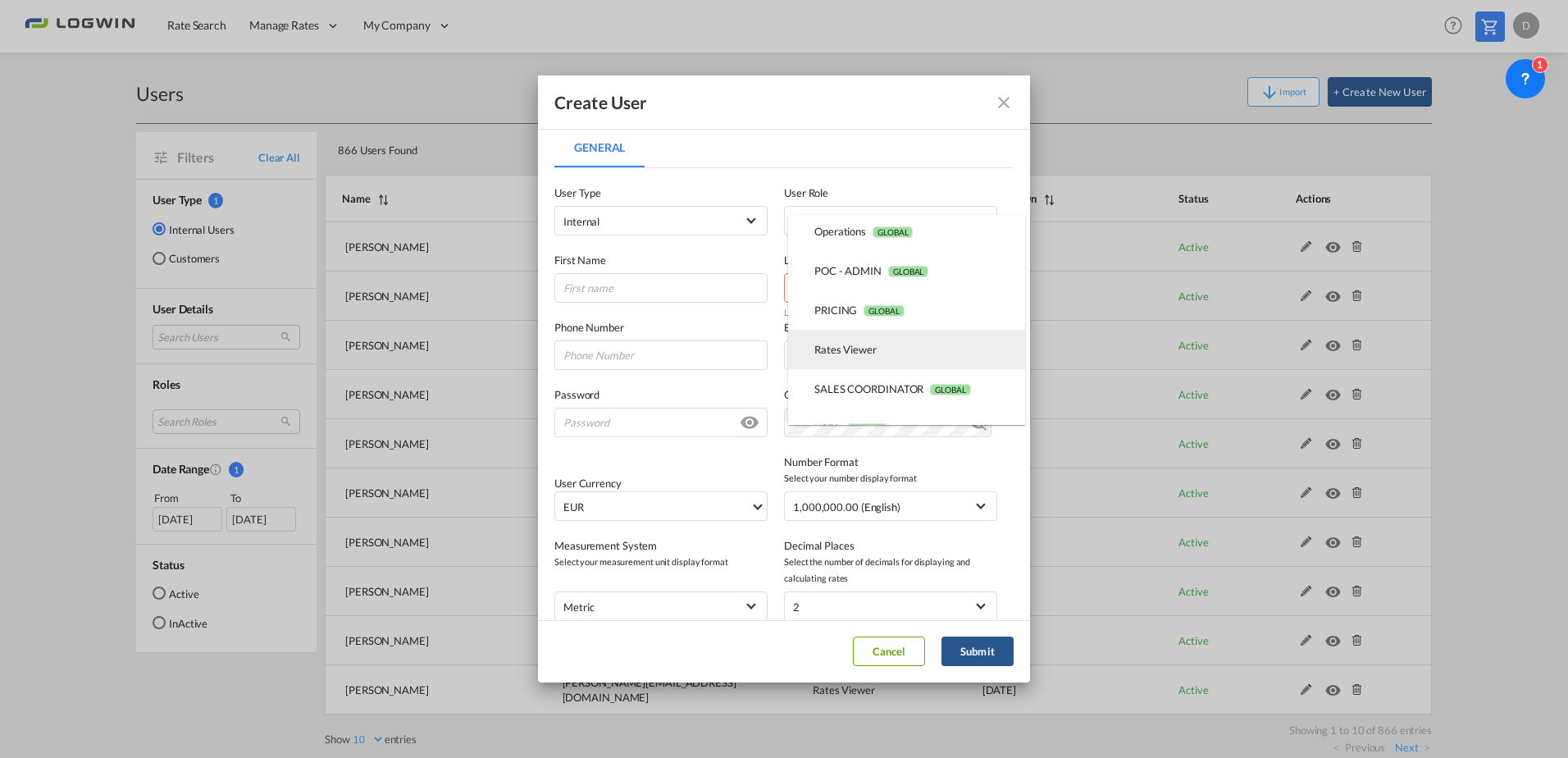
scroll to position [394, 0]
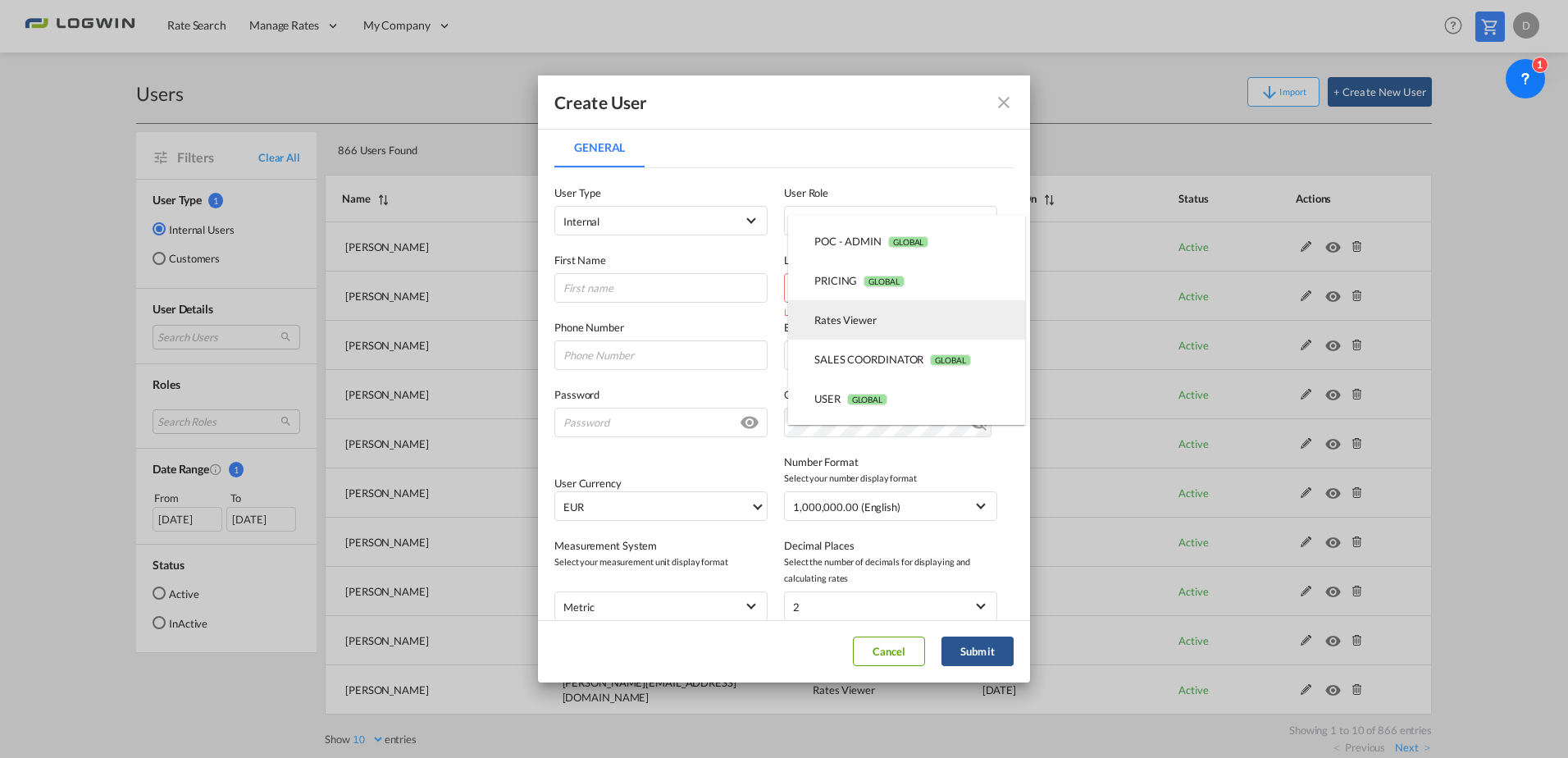
click at [932, 322] on md-option "Rates Viewer USER_DEFINED" at bounding box center [906, 320] width 237 height 39
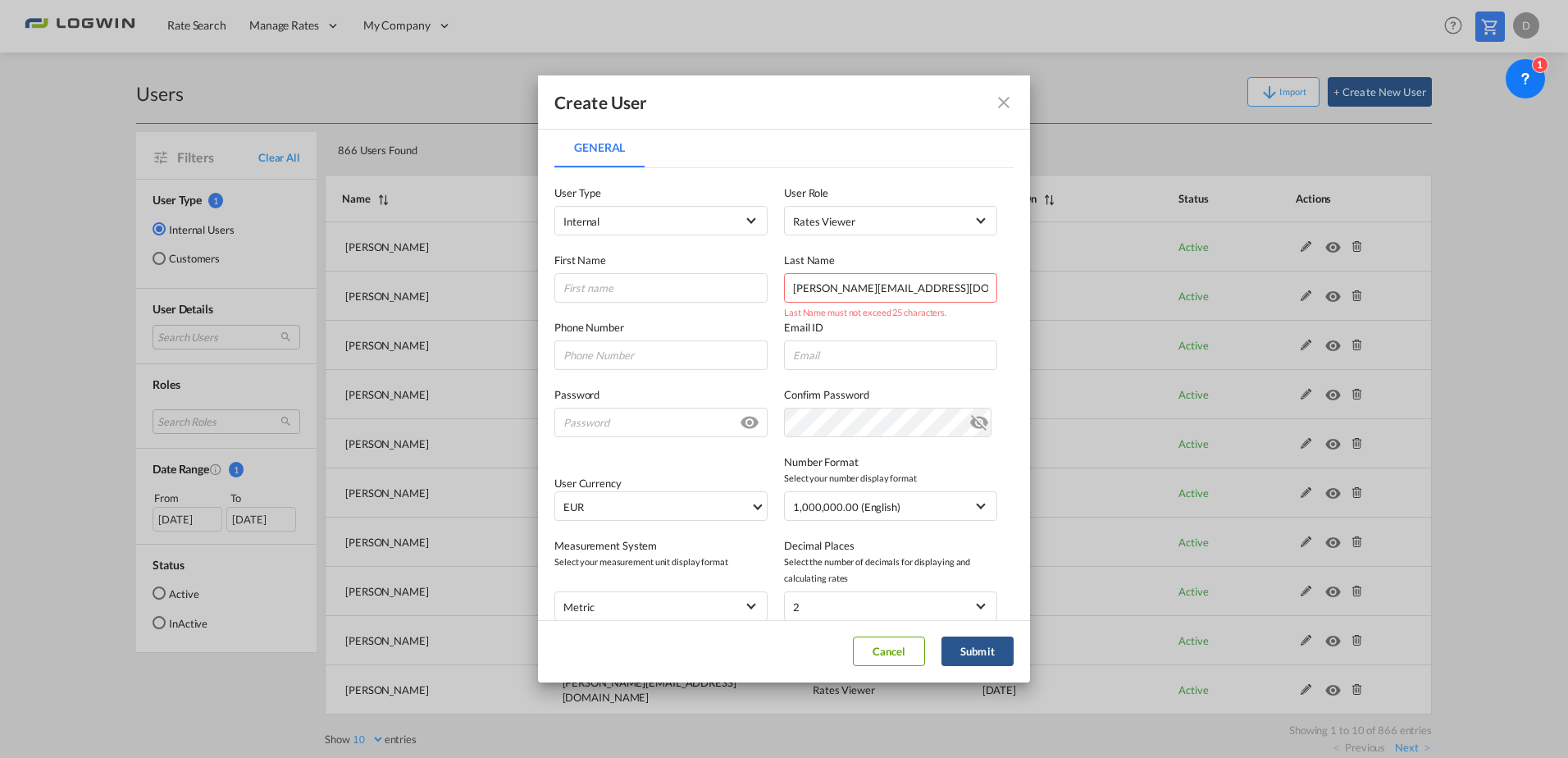
drag, startPoint x: 969, startPoint y: 288, endPoint x: 434, endPoint y: 296, distance: 535.1
click at [393, 287] on div "Create User General General User Type Internal Internal Customer User Role Rate…" at bounding box center [784, 379] width 1568 height 758
click at [802, 361] on input "General General ..." at bounding box center [890, 355] width 213 height 30
paste input "jeff.verrees@logwin-logistics.com"
type input "jeff.verrees@logwin-logistics.com"
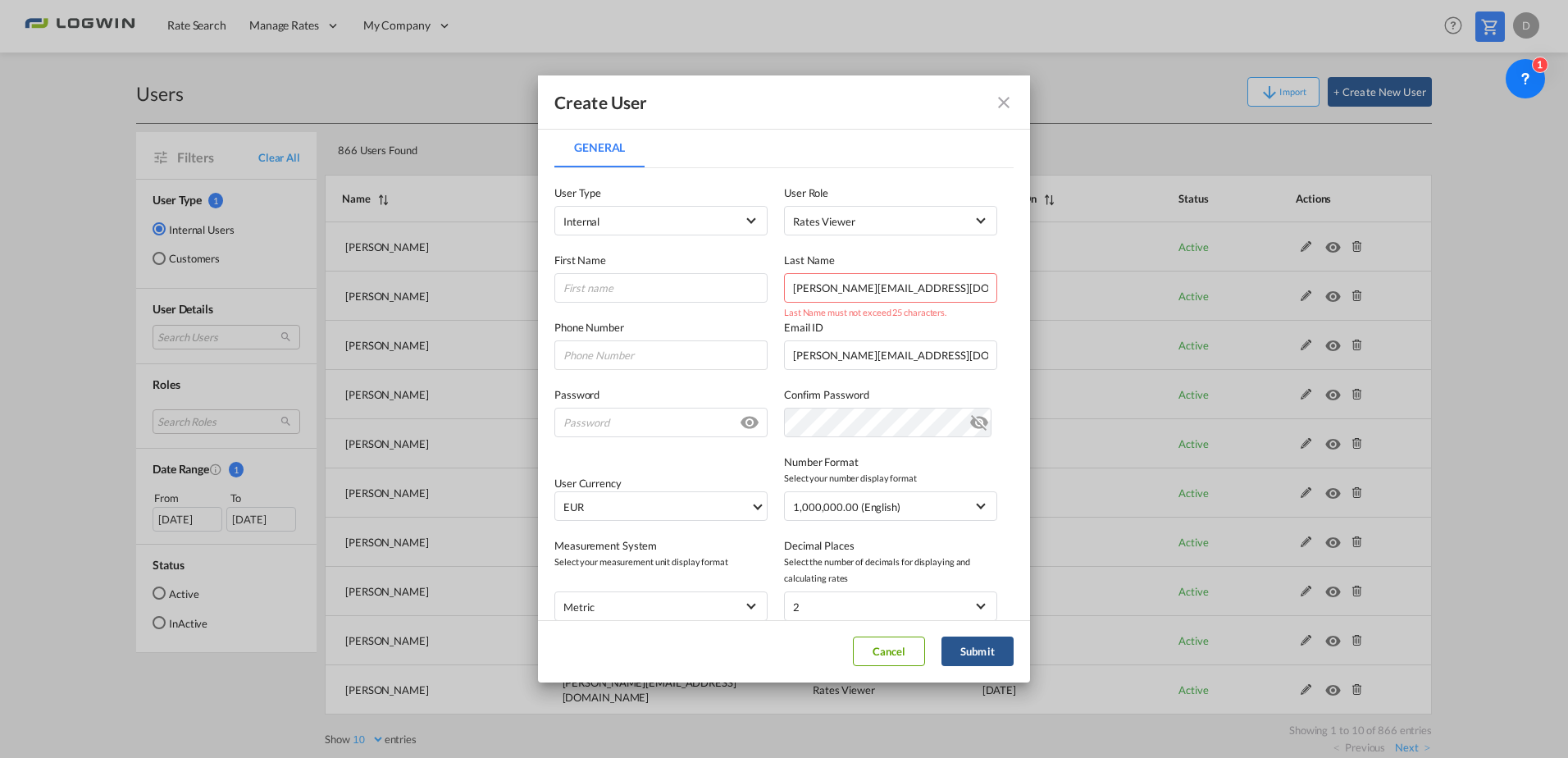
drag, startPoint x: 921, startPoint y: 281, endPoint x: 414, endPoint y: 262, distance: 507.4
click at [414, 262] on div "Create User General General User Type Internal Internal Customer User Role Rate…" at bounding box center [784, 379] width 1568 height 758
click at [666, 290] on input "General General ..." at bounding box center [660, 287] width 213 height 30
type input "Jeff"
type input "Verrees"
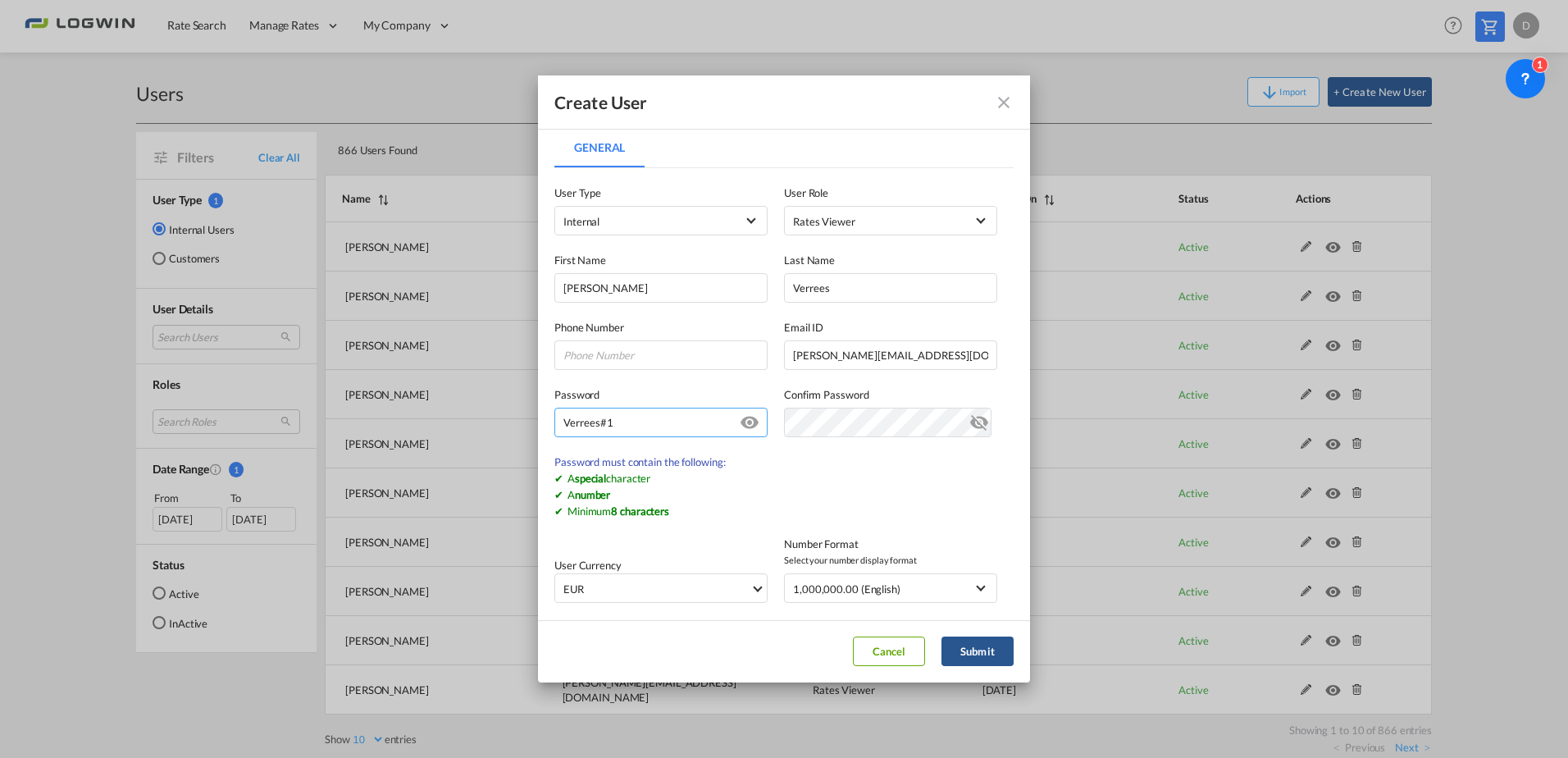
type input "Verrees#1"
click at [969, 428] on md-icon "icon-eye-off" at bounding box center [979, 418] width 20 height 20
drag, startPoint x: 659, startPoint y: 422, endPoint x: 595, endPoint y: 429, distance: 64.4
click at [524, 425] on div "Create User General General User Type Internal Internal Customer User Role Rate…" at bounding box center [784, 379] width 1568 height 758
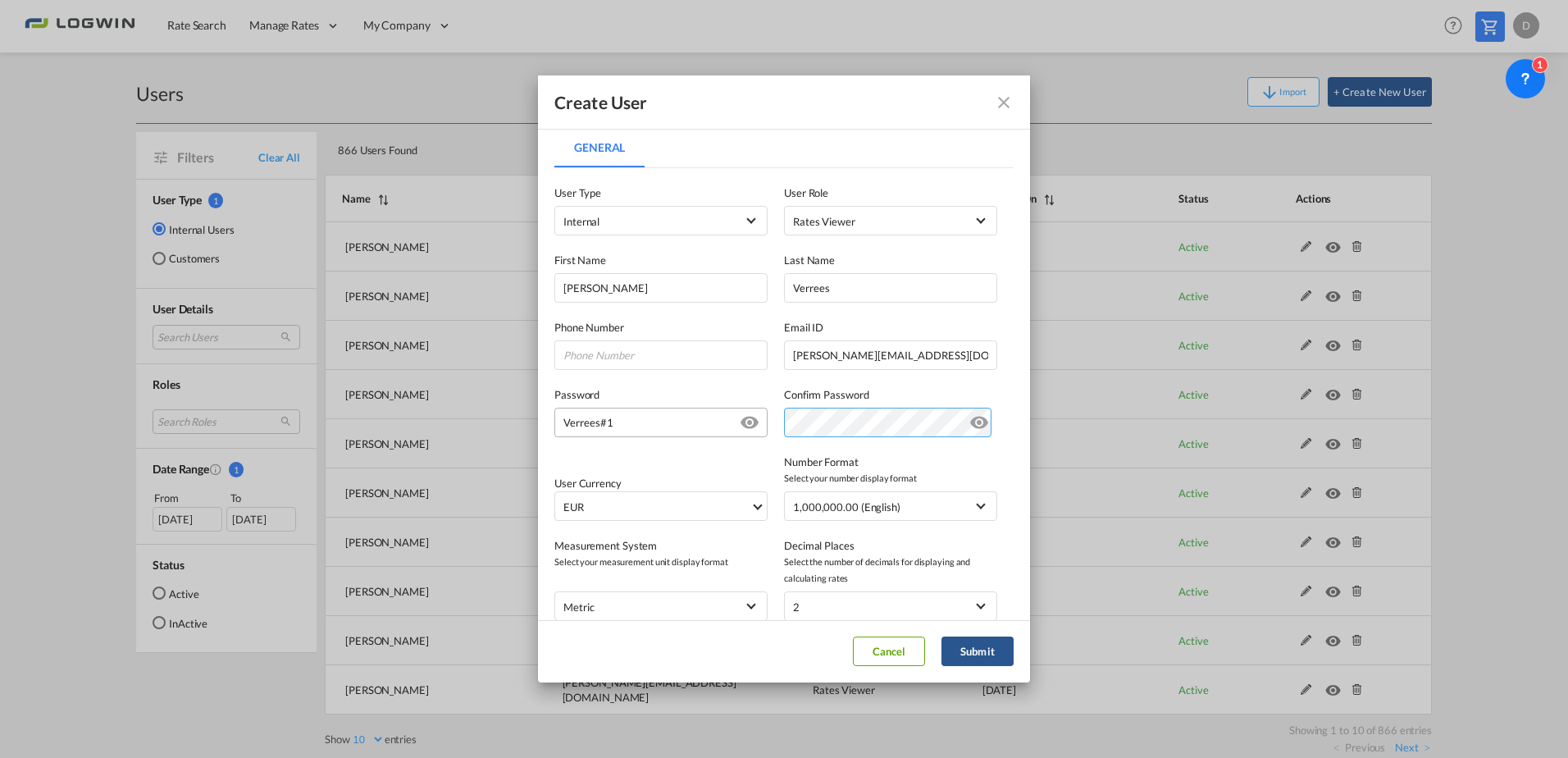
click at [639, 416] on div "Password Verrees#1 Password must contain the following: A special character A n…" at bounding box center [784, 403] width 459 height 68
click at [1017, 382] on md-dialog-content "General General User Type Internal Internal Customer User Role Rates Viewer USE…" at bounding box center [784, 374] width 492 height 491
click at [690, 514] on span "EUR" at bounding box center [657, 506] width 187 height 16
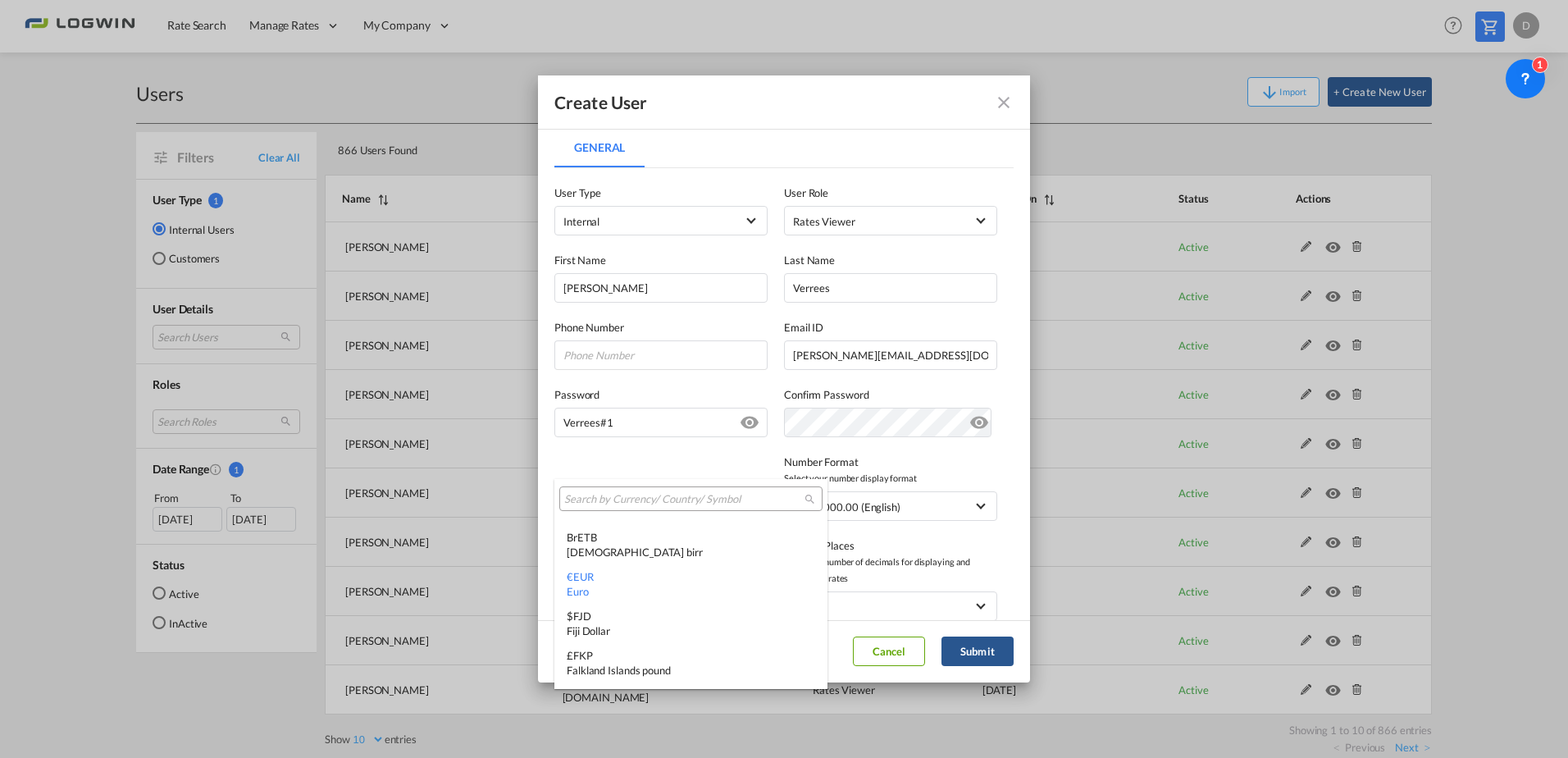
click at [686, 502] on input "search" at bounding box center [683, 499] width 240 height 15
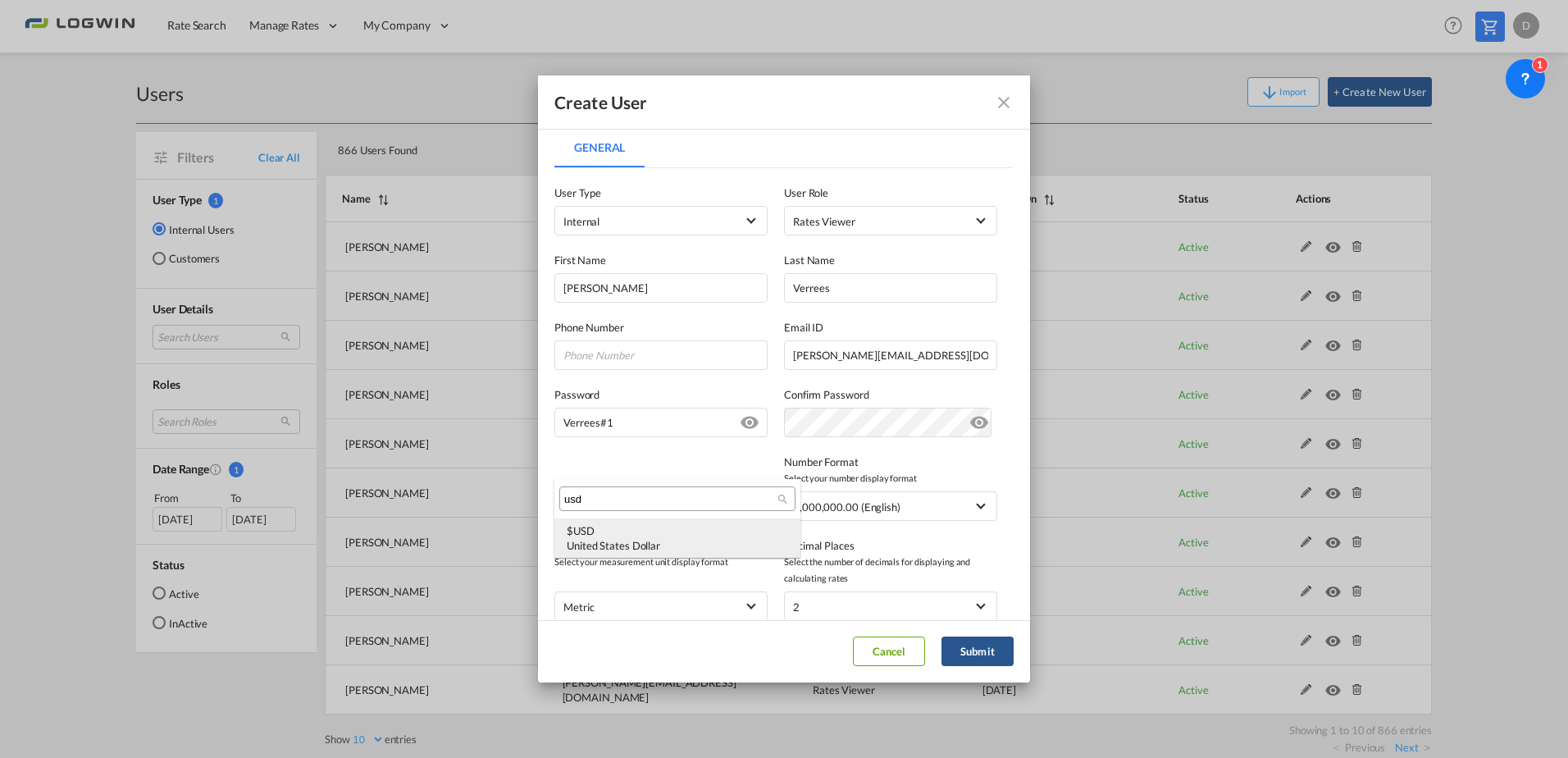
scroll to position [0, 0]
type input "usd"
click at [624, 548] on div "United States Dollar" at bounding box center [677, 545] width 222 height 15
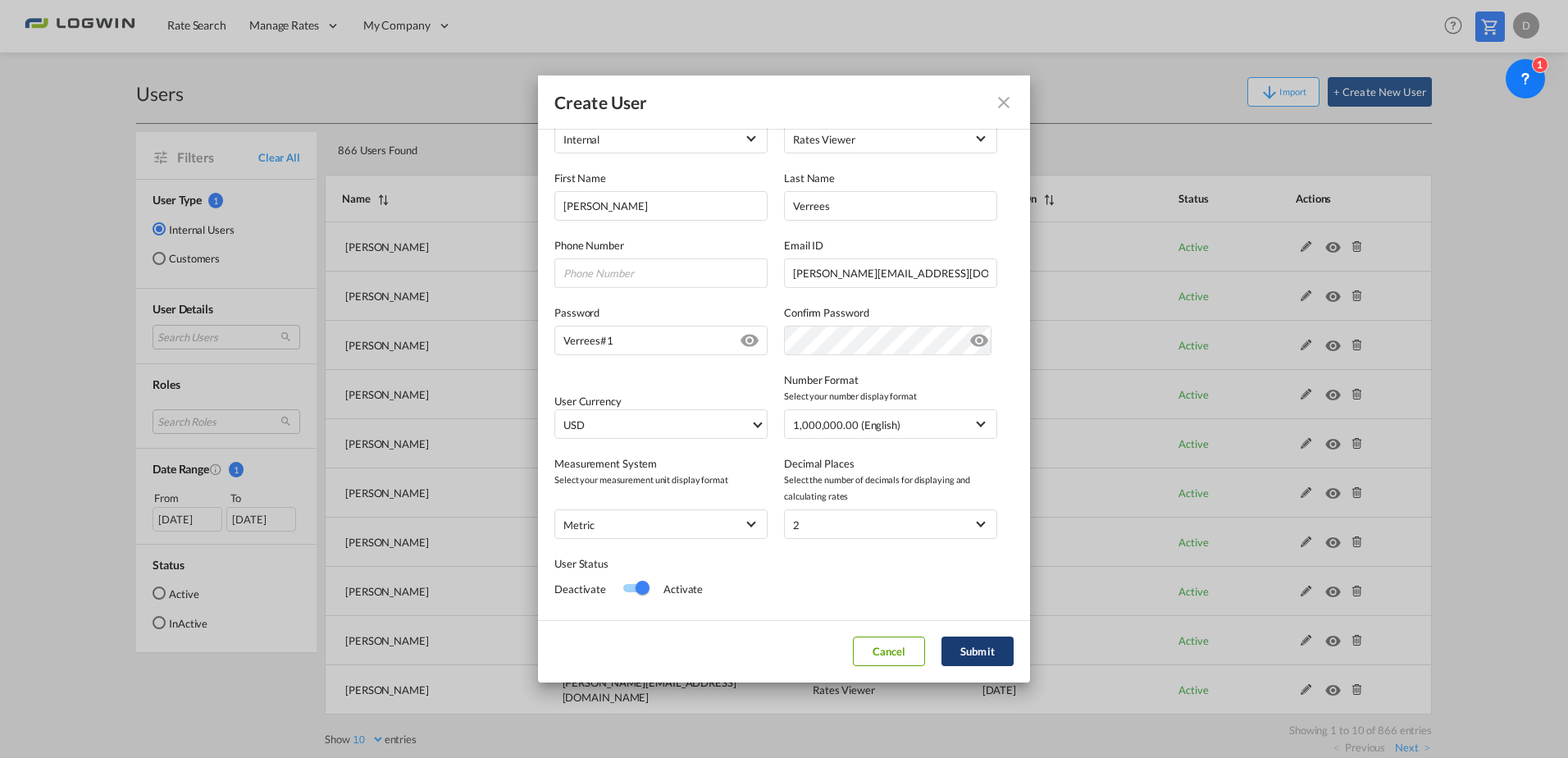
click at [980, 647] on button "Submit" at bounding box center [977, 651] width 72 height 30
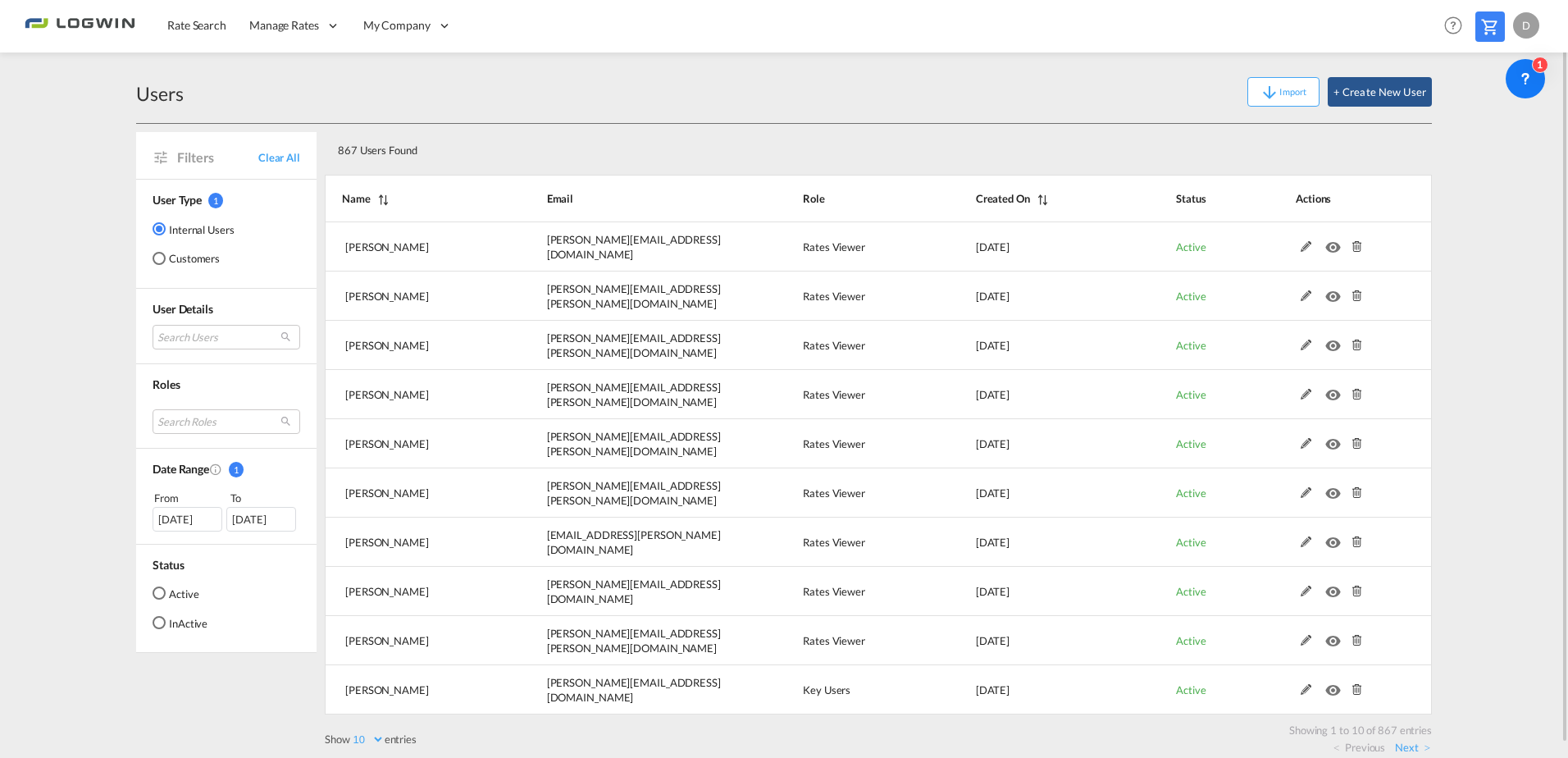
click at [613, 133] on div "867 Users Found" at bounding box center [823, 146] width 985 height 33
